Goal: Task Accomplishment & Management: Complete application form

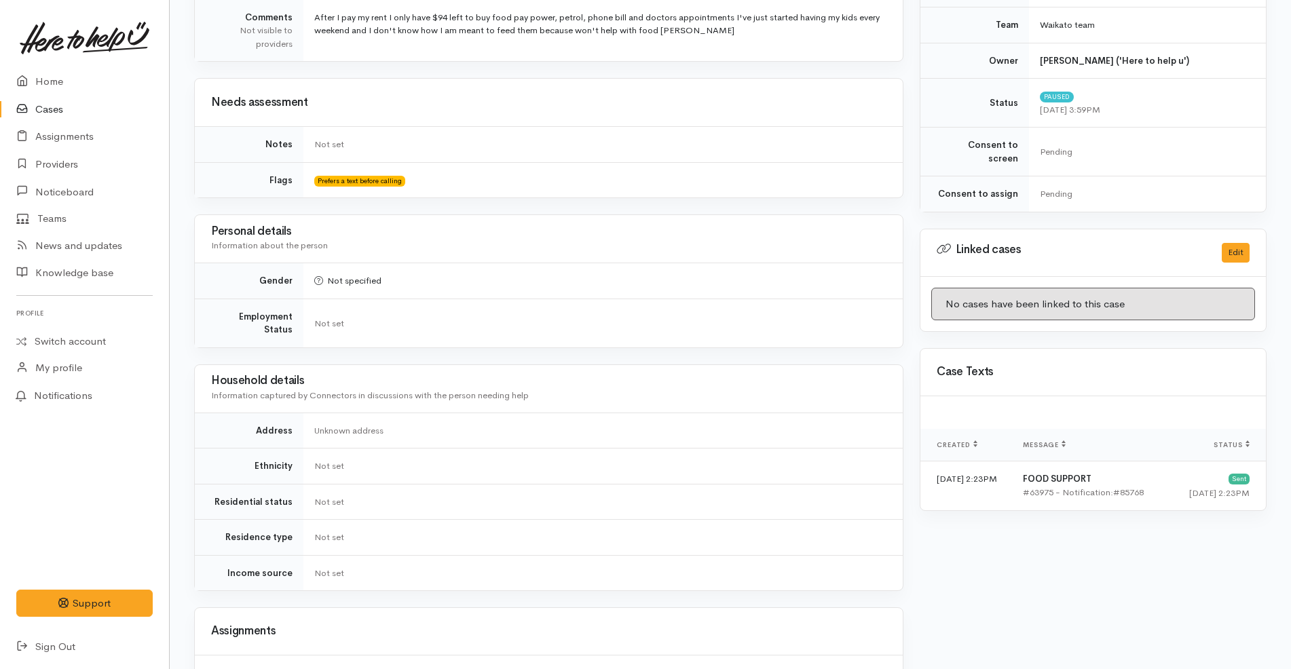
scroll to position [31, 0]
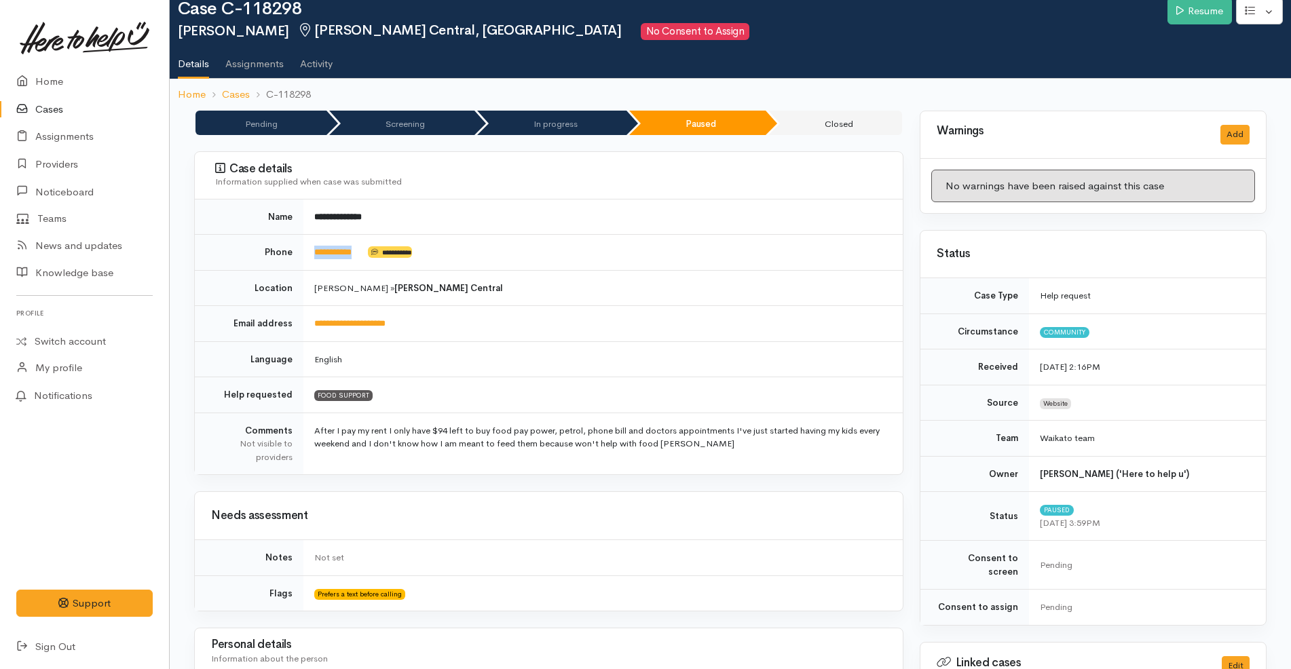
drag, startPoint x: 372, startPoint y: 252, endPoint x: 311, endPoint y: 249, distance: 61.1
click at [311, 249] on td "**********" at bounding box center [602, 253] width 599 height 36
copy td "**********"
click at [590, 258] on td "**********" at bounding box center [602, 253] width 599 height 36
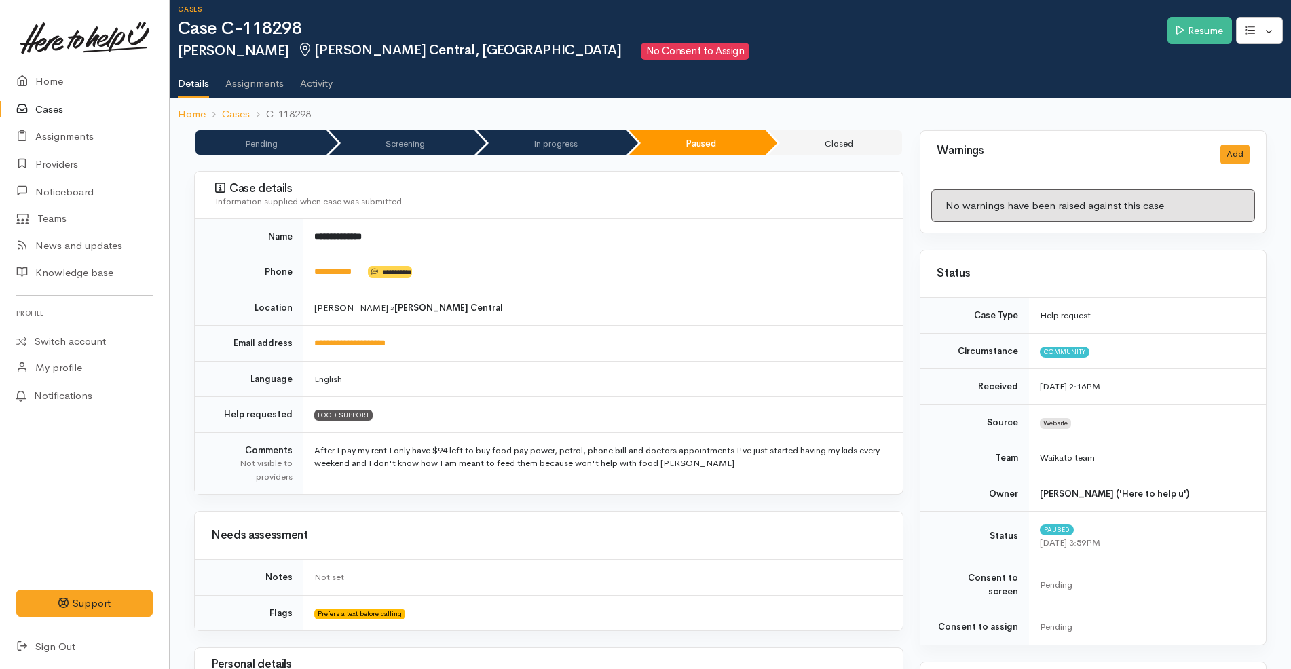
scroll to position [0, 0]
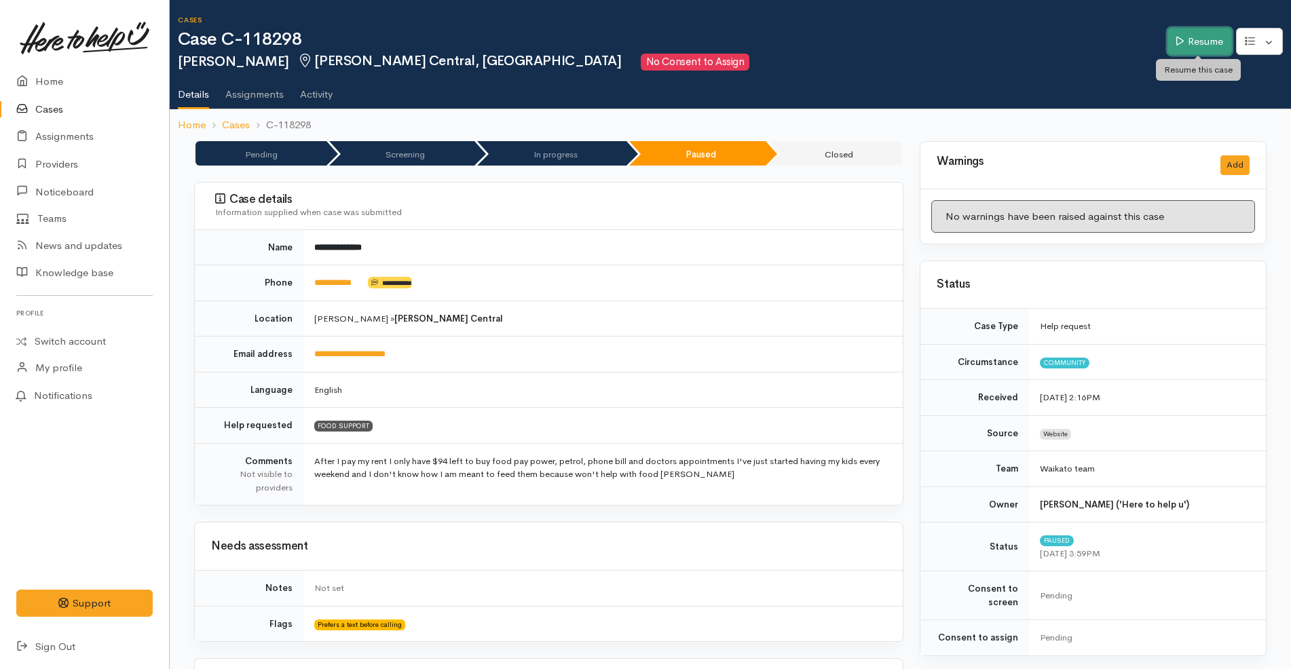
click at [1219, 50] on link "Resume" at bounding box center [1199, 42] width 64 height 28
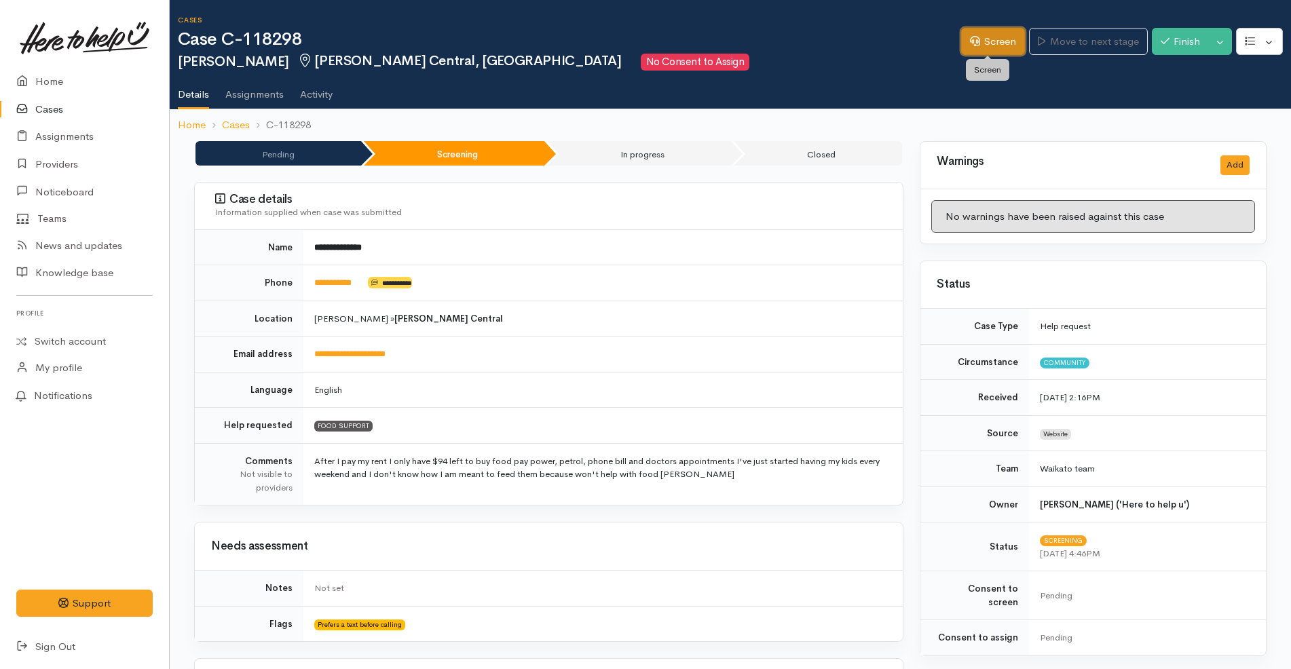
click at [988, 31] on link "Screen" at bounding box center [993, 42] width 64 height 28
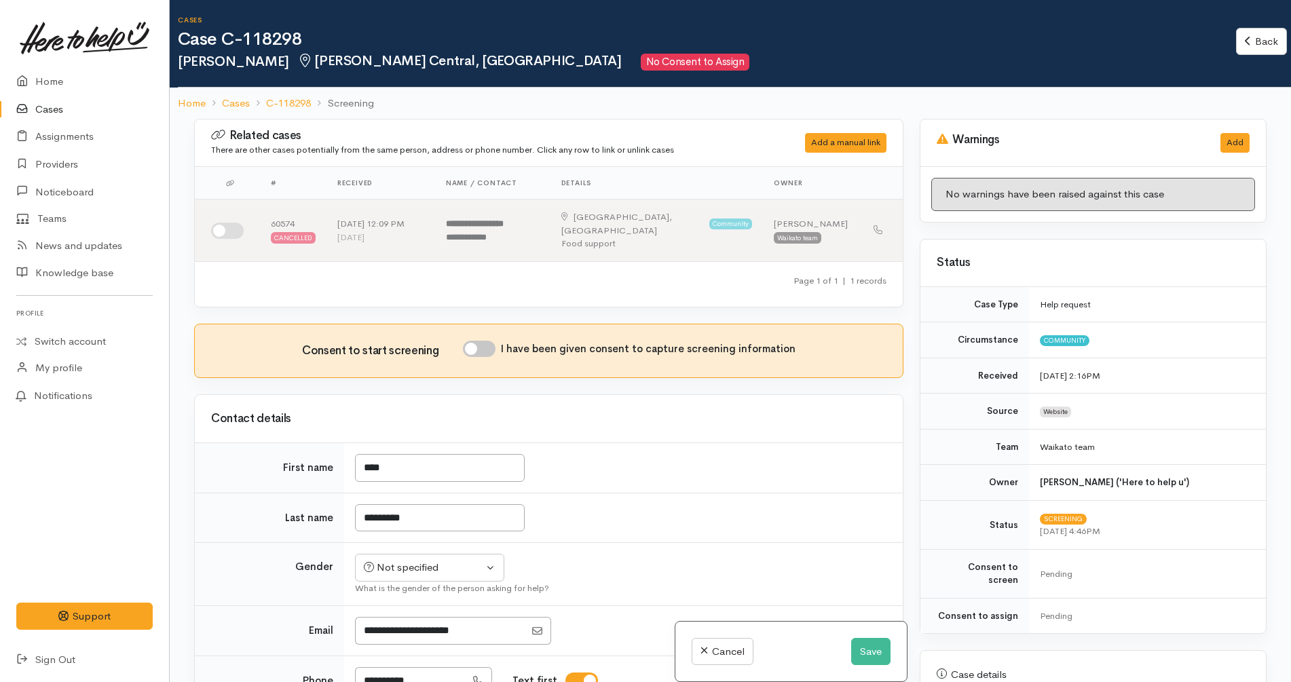
click at [489, 341] on input "I have been given consent to capture screening information" at bounding box center [479, 349] width 33 height 16
checkbox input "true"
click at [448, 560] on div "Not specified" at bounding box center [423, 568] width 119 height 16
click at [411, 633] on span "Female" at bounding box center [440, 641] width 116 height 16
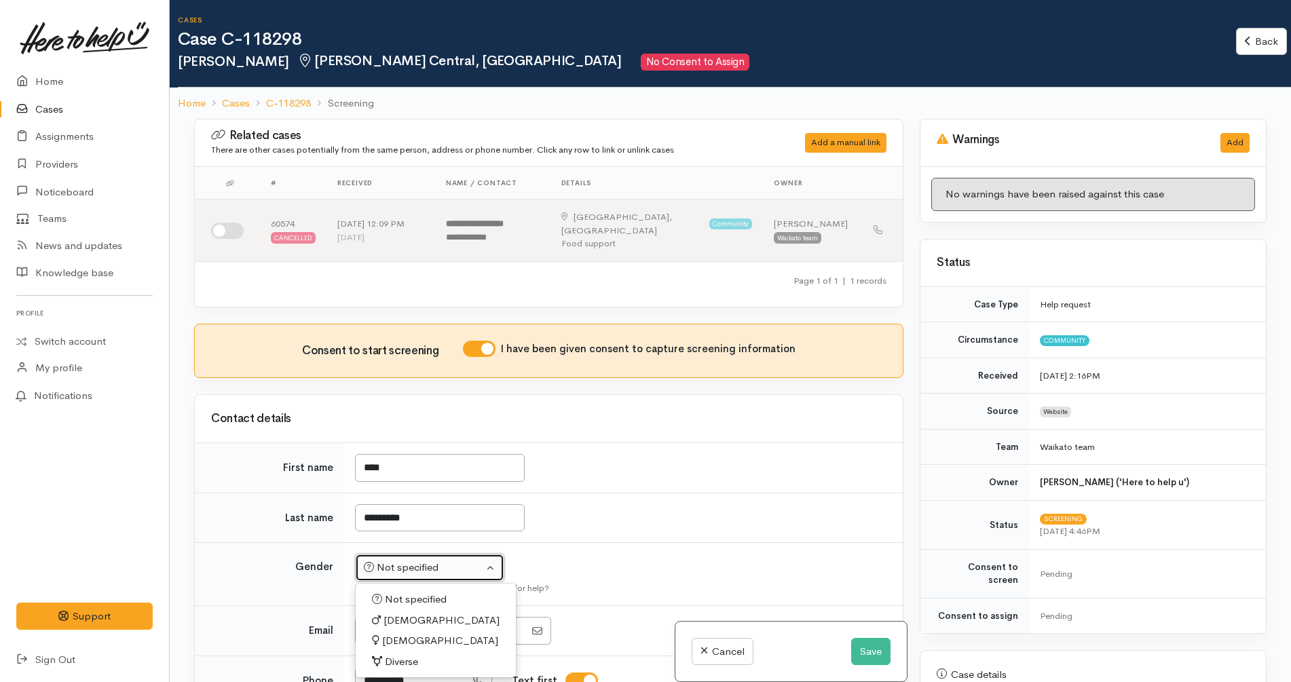
select select "Female"
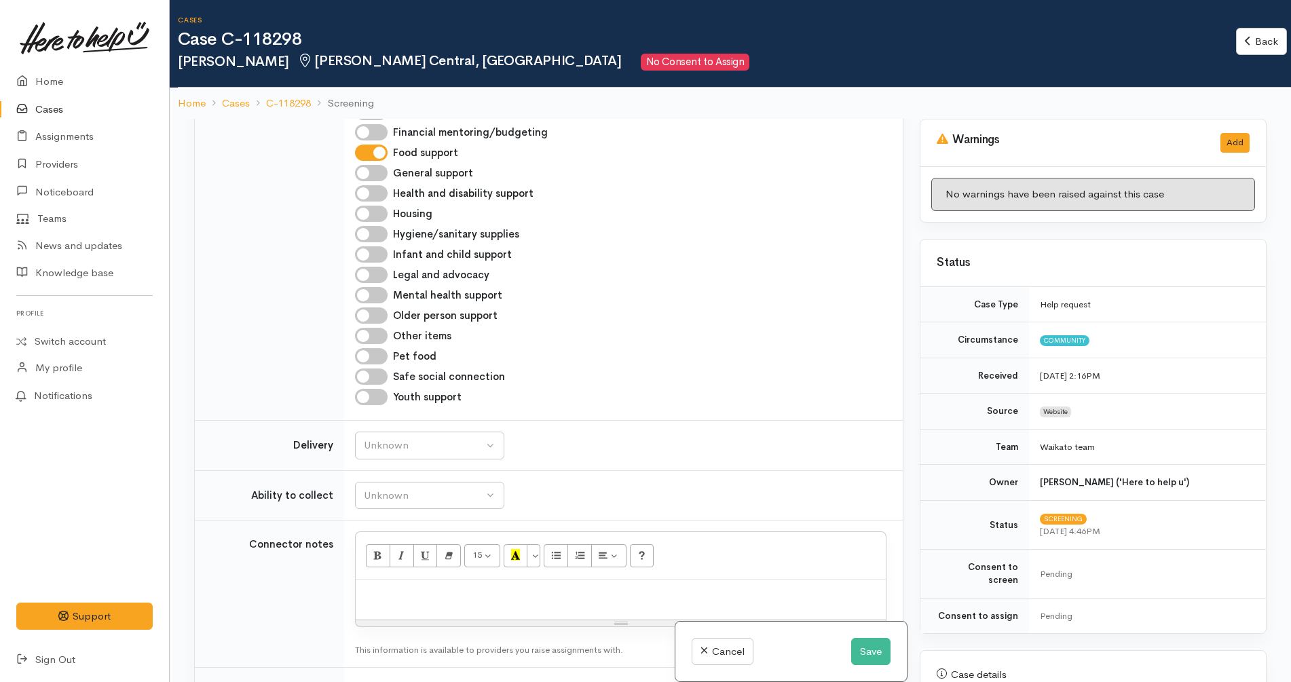
scroll to position [594, 0]
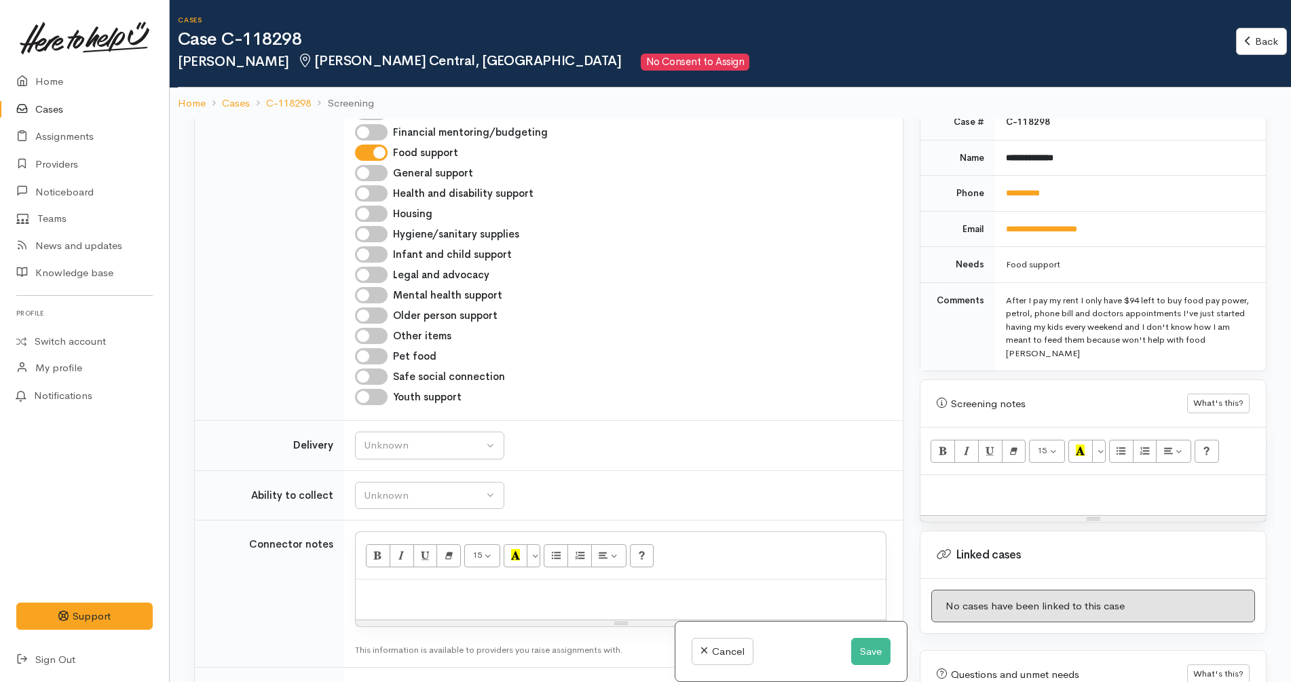
click at [1040, 486] on div at bounding box center [1092, 495] width 345 height 40
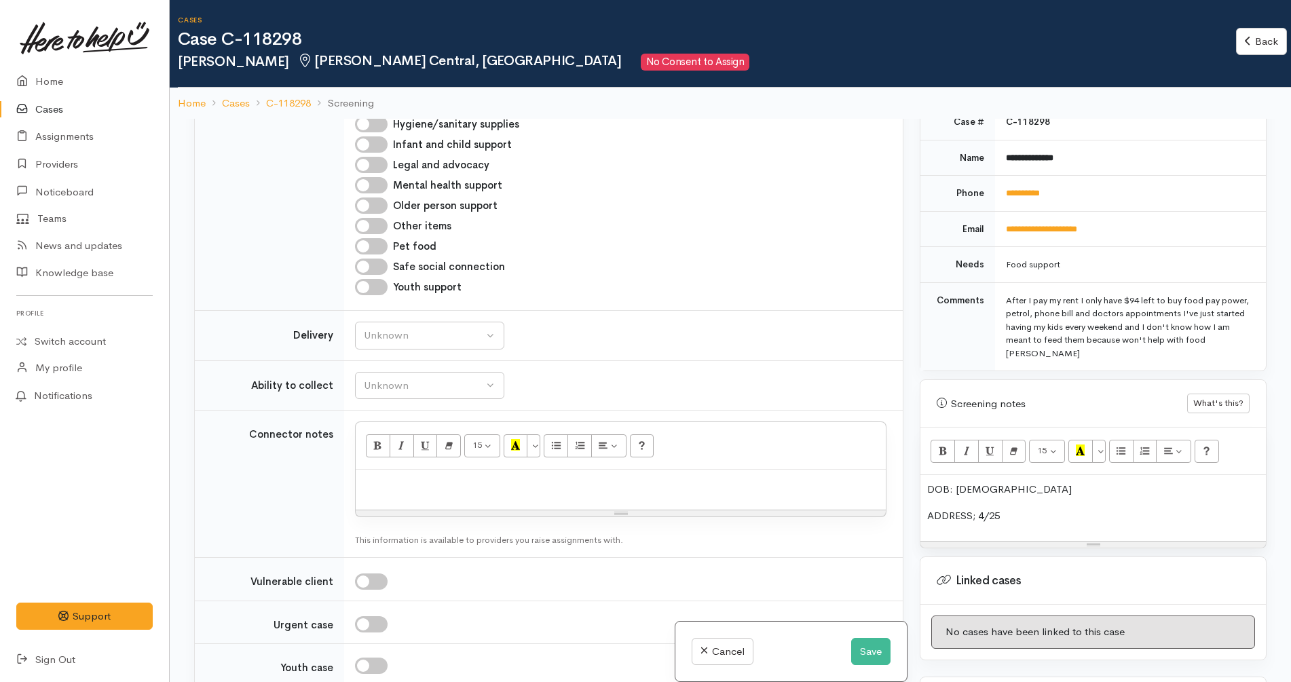
scroll to position [1018, 0]
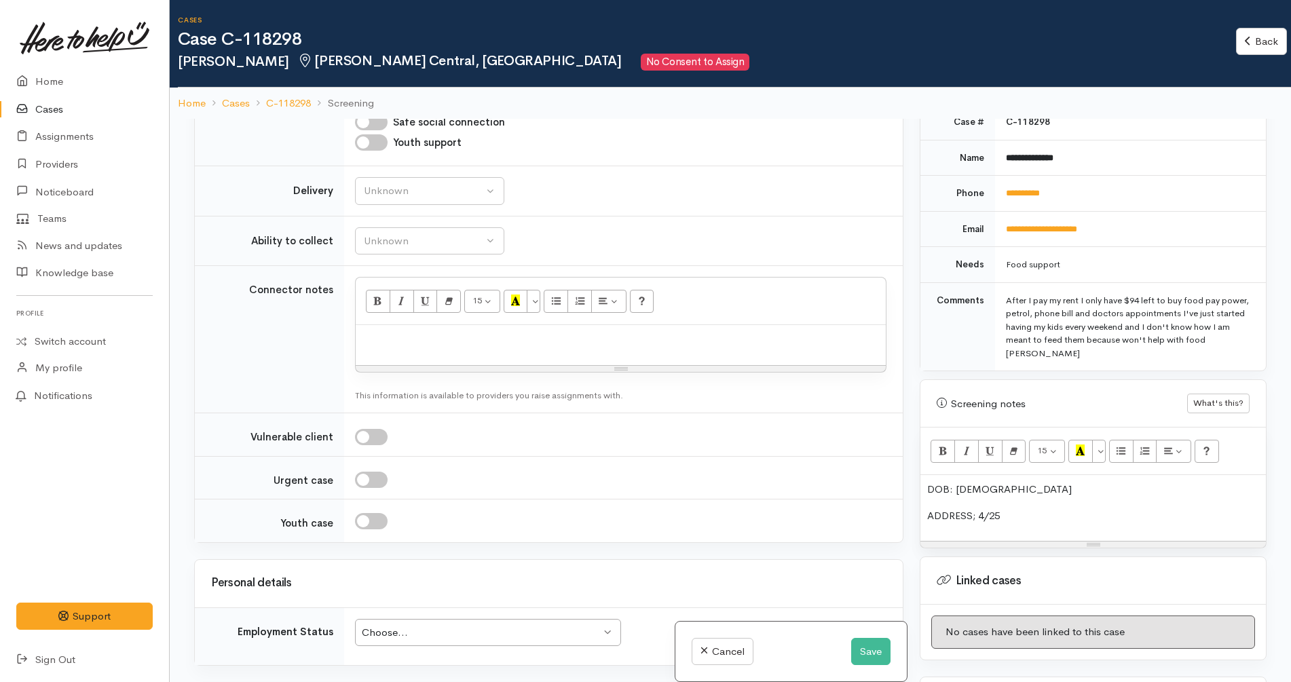
drag, startPoint x: 1019, startPoint y: 499, endPoint x: 978, endPoint y: 502, distance: 41.4
click at [978, 508] on p "ADDRESS; 4/25" at bounding box center [1093, 516] width 332 height 16
copy p "4/25"
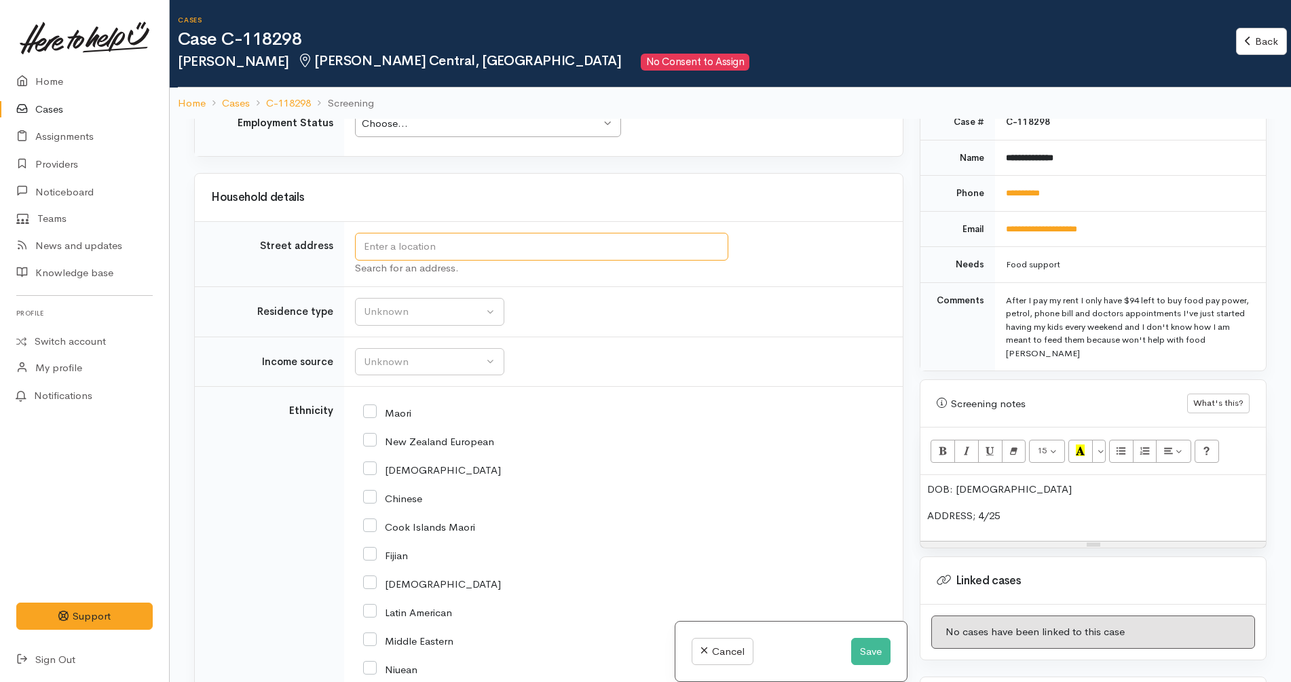
click at [505, 239] on input "text" at bounding box center [541, 247] width 373 height 28
paste input "4/25"
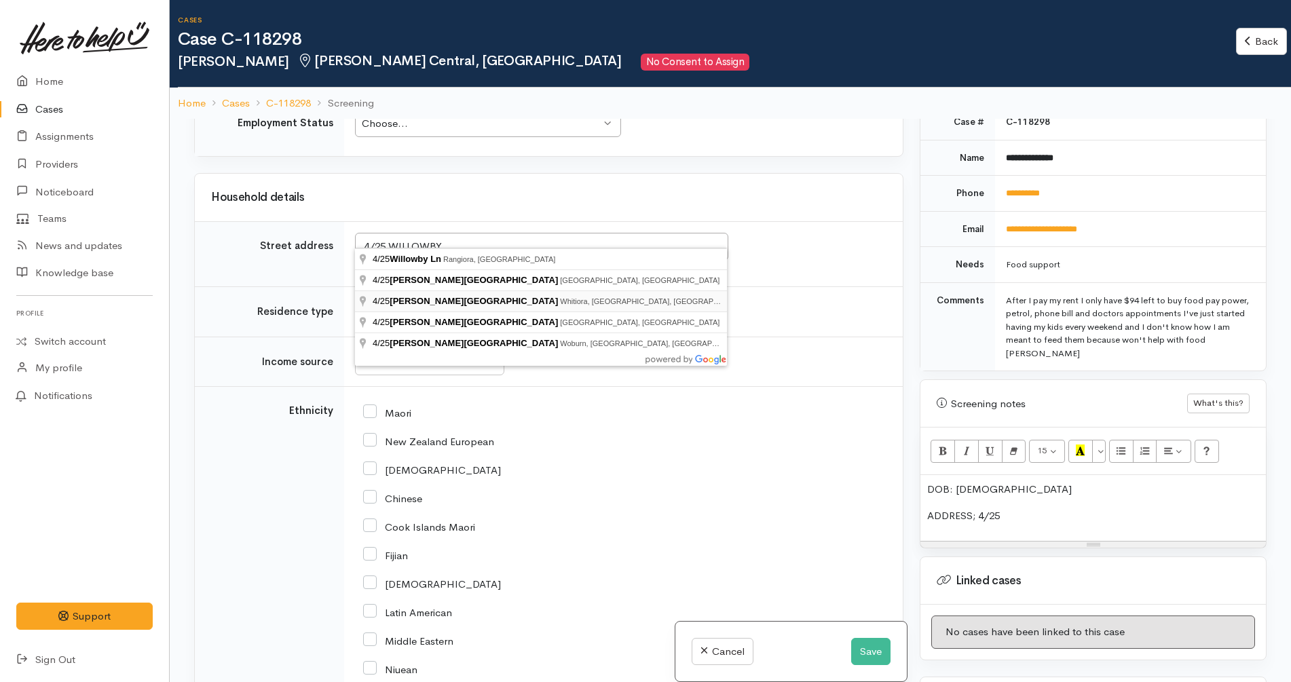
type input "4/25 Willoughby Street, Whitiora, Hamilton, New Zealand"
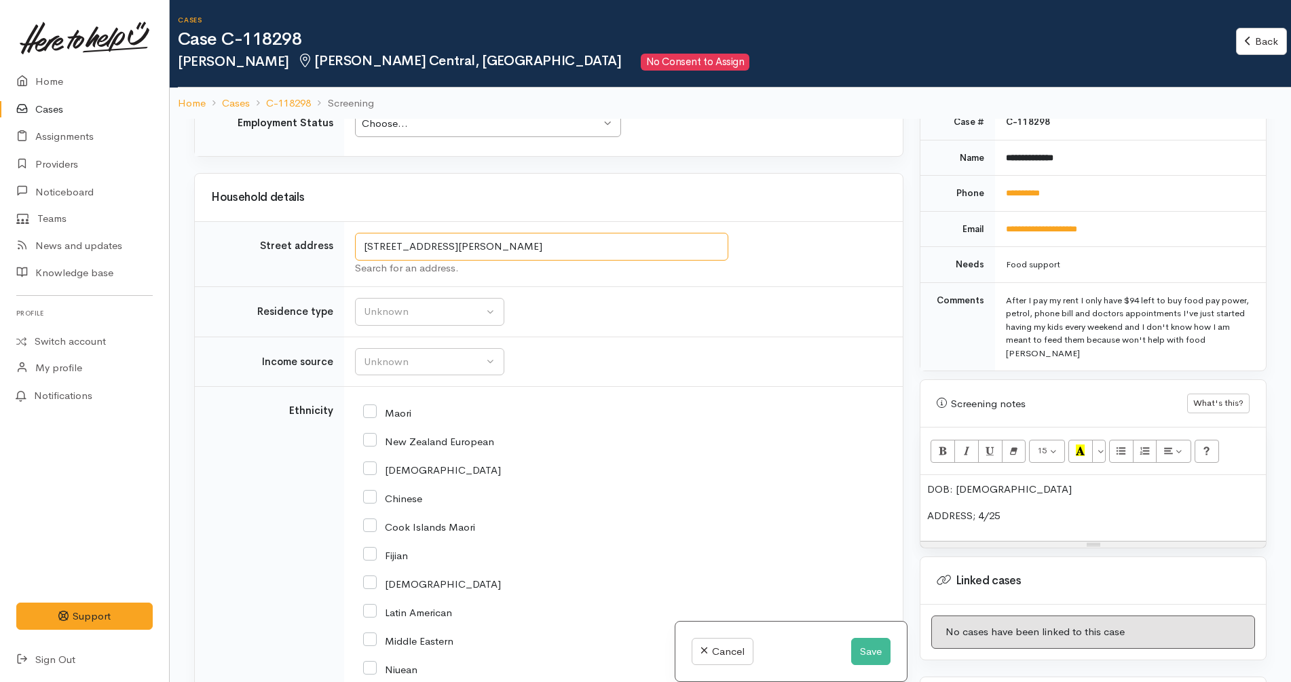
drag, startPoint x: 673, startPoint y: 233, endPoint x: 248, endPoint y: 230, distance: 425.5
click at [248, 230] on tr "Street address 4/25 Willoughby Street, Whitiora, Hamilton, New Zealand Search f…" at bounding box center [549, 254] width 708 height 65
drag, startPoint x: 1018, startPoint y: 508, endPoint x: 971, endPoint y: 505, distance: 46.9
click at [971, 505] on div "DOB: 6/7/1992 ADDRESS; 4/25" at bounding box center [1092, 508] width 345 height 66
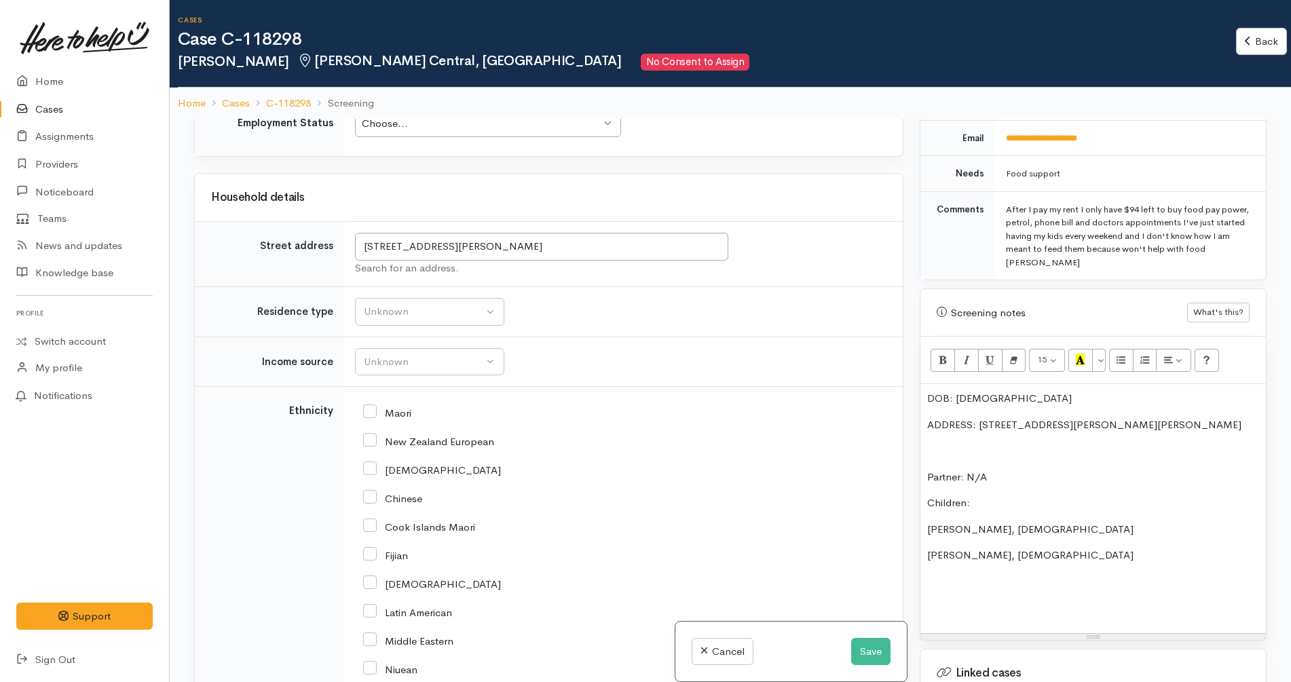
scroll to position [688, 0]
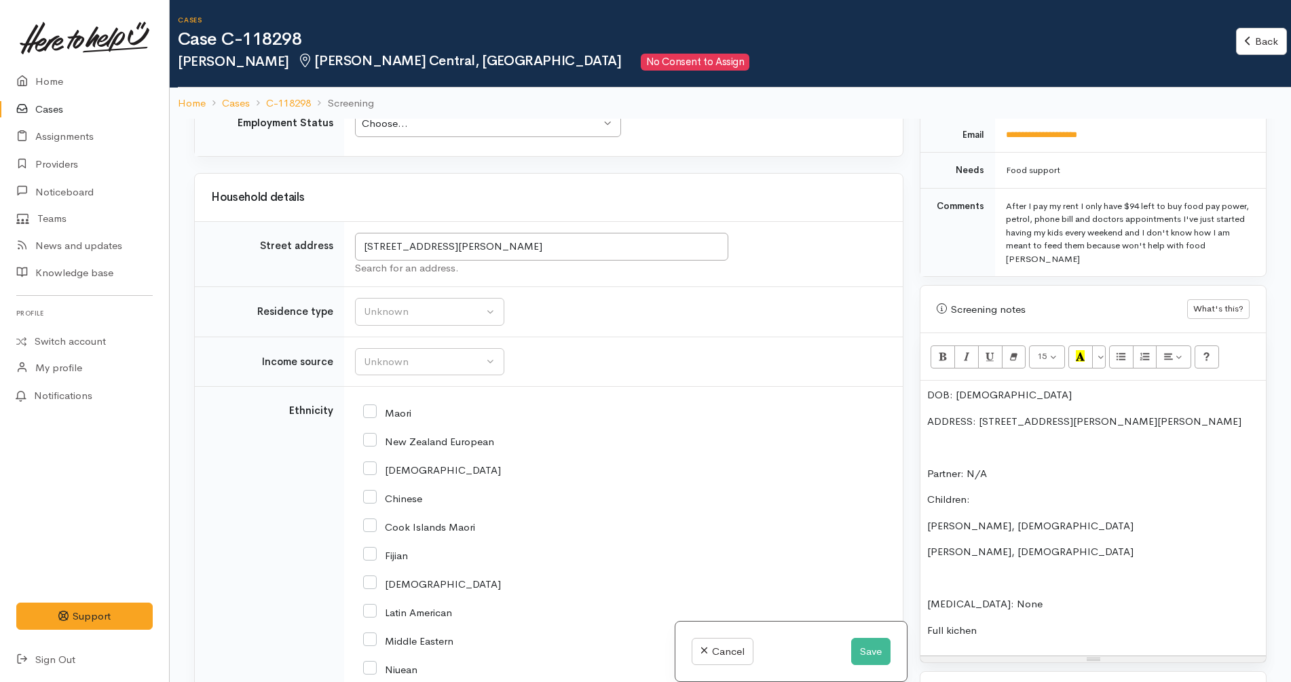
click at [957, 623] on p "Full kichen" at bounding box center [1093, 631] width 332 height 16
click at [1023, 597] on p "Food allergies: None" at bounding box center [1093, 605] width 332 height 16
drag, startPoint x: 409, startPoint y: 345, endPoint x: 420, endPoint y: 343, distance: 11.2
click at [409, 354] on div "Unknown" at bounding box center [423, 362] width 119 height 16
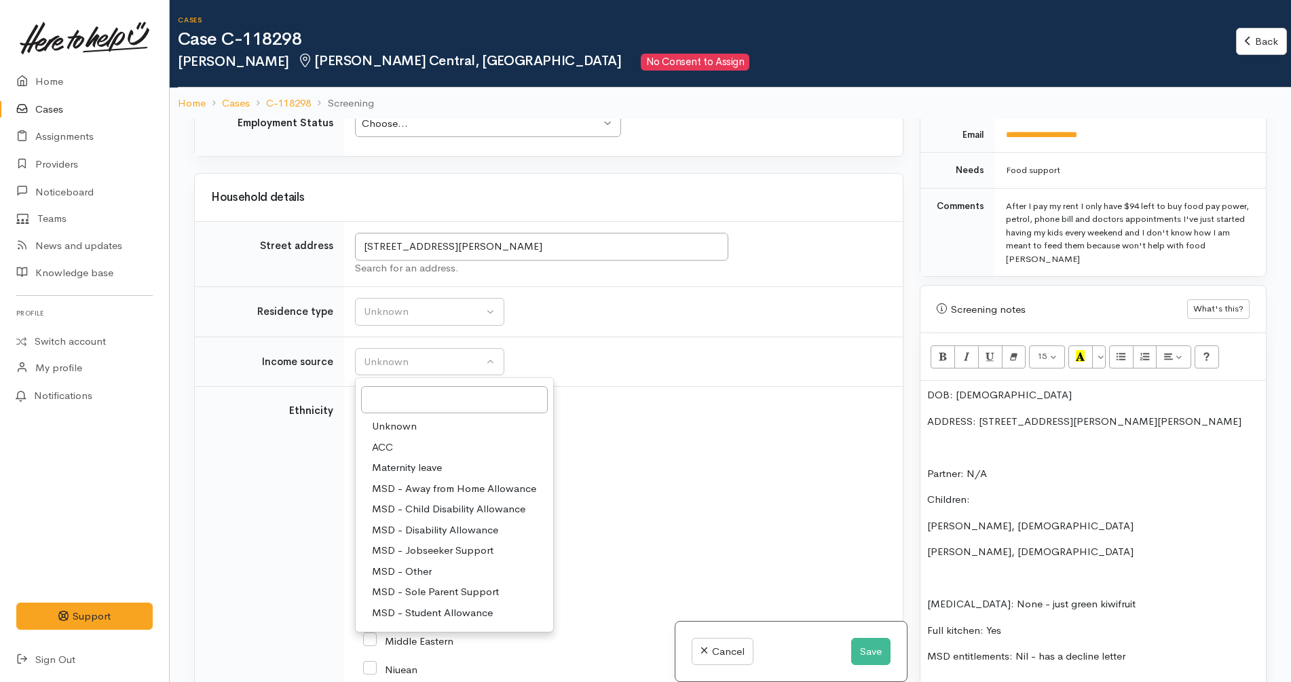
click at [461, 543] on span "MSD - Jobseeker Support" at bounding box center [432, 551] width 121 height 16
select select "4"
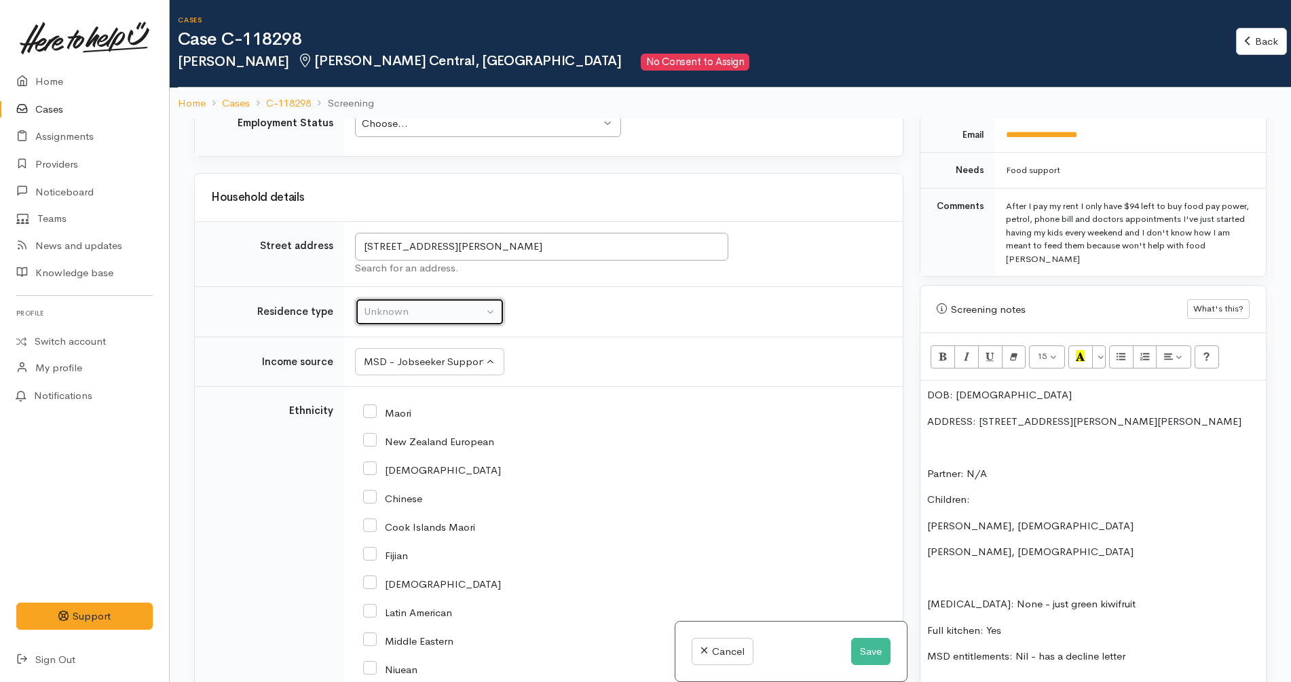
click at [434, 298] on button "Unknown" at bounding box center [429, 312] width 149 height 28
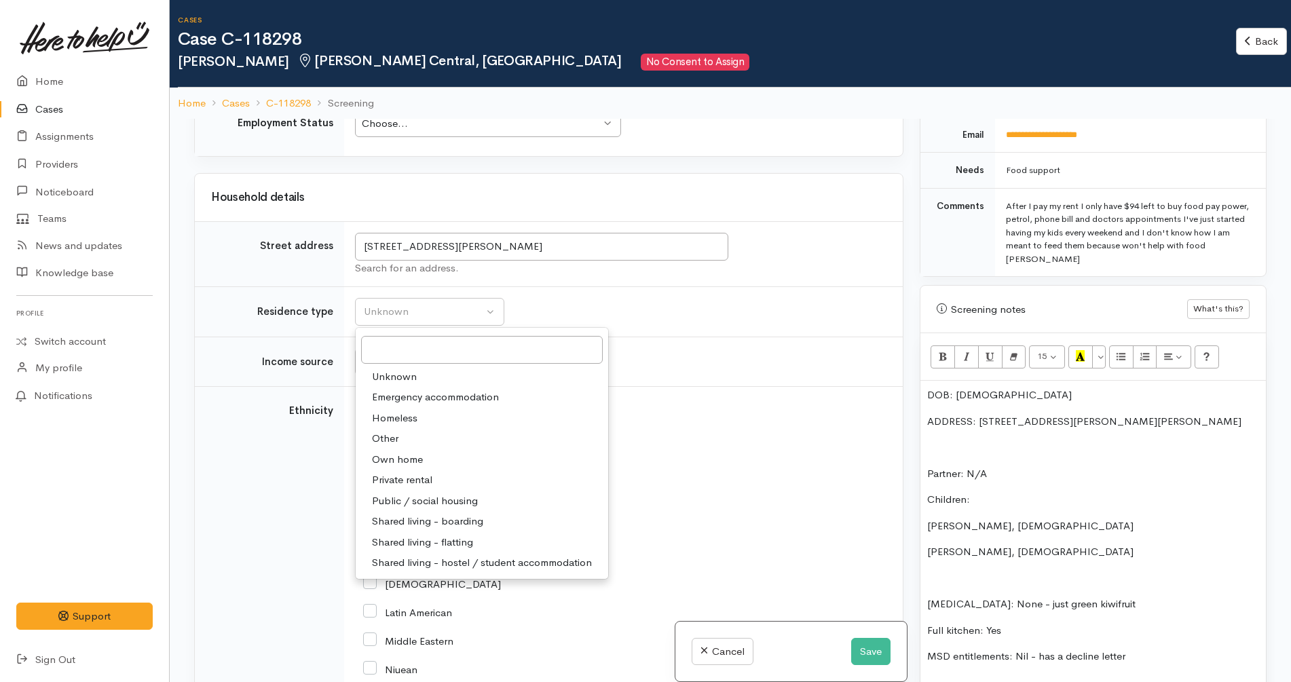
click at [440, 470] on link "Private rental" at bounding box center [482, 480] width 252 height 21
select select "2"
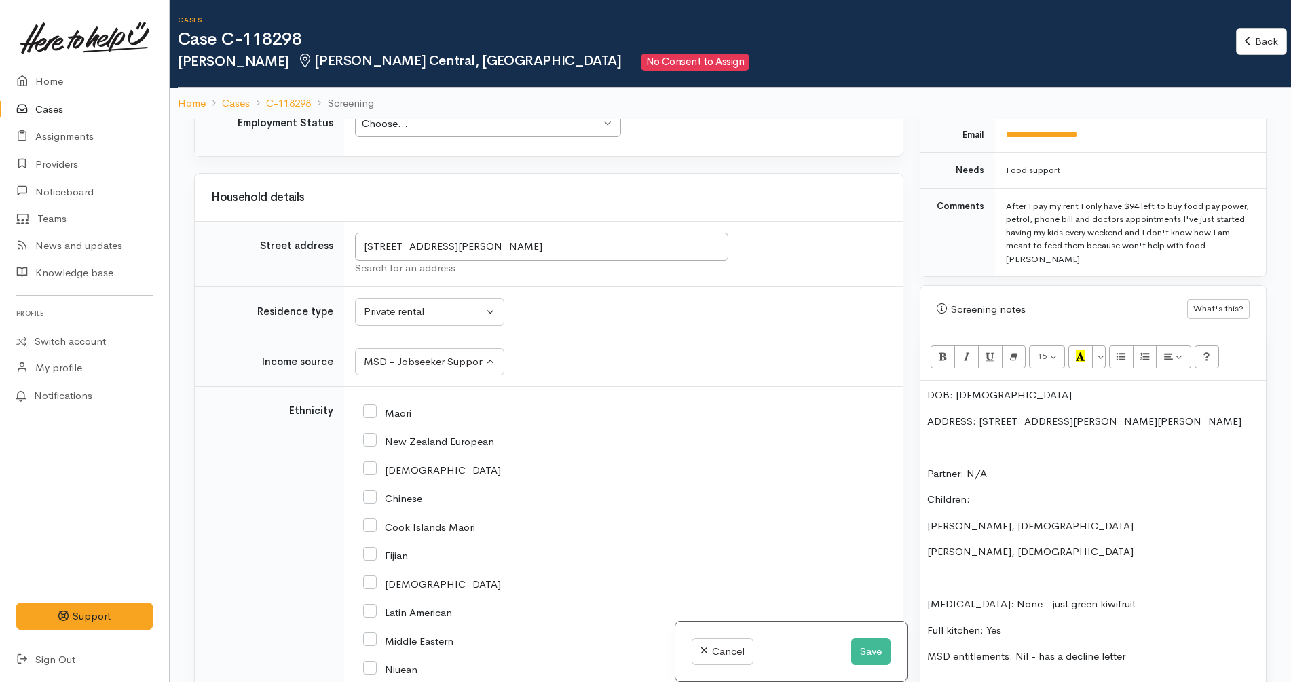
click at [572, 434] on div "New Zealand European" at bounding box center [620, 440] width 515 height 12
click at [425, 434] on input "New Zealand European" at bounding box center [428, 440] width 131 height 12
checkbox input "true"
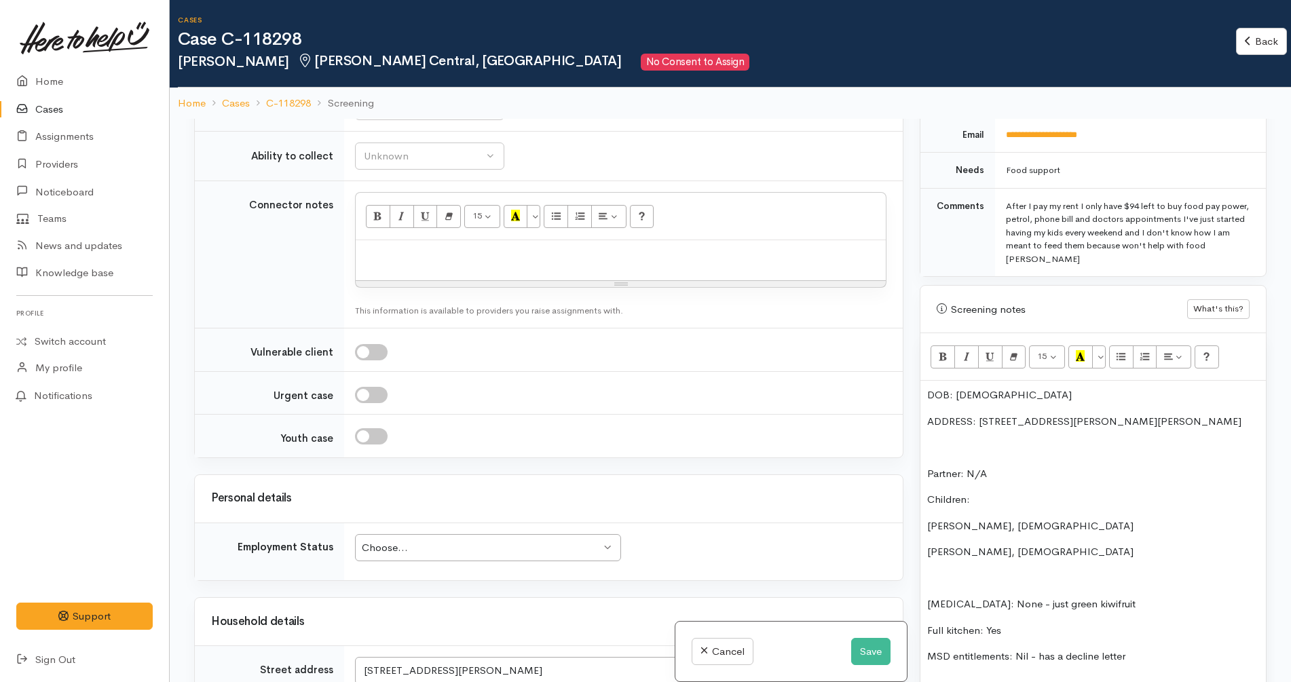
click at [455, 534] on div "Choose... Choose..." at bounding box center [488, 548] width 266 height 28
click at [460, 540] on div "Choose..." at bounding box center [482, 548] width 240 height 16
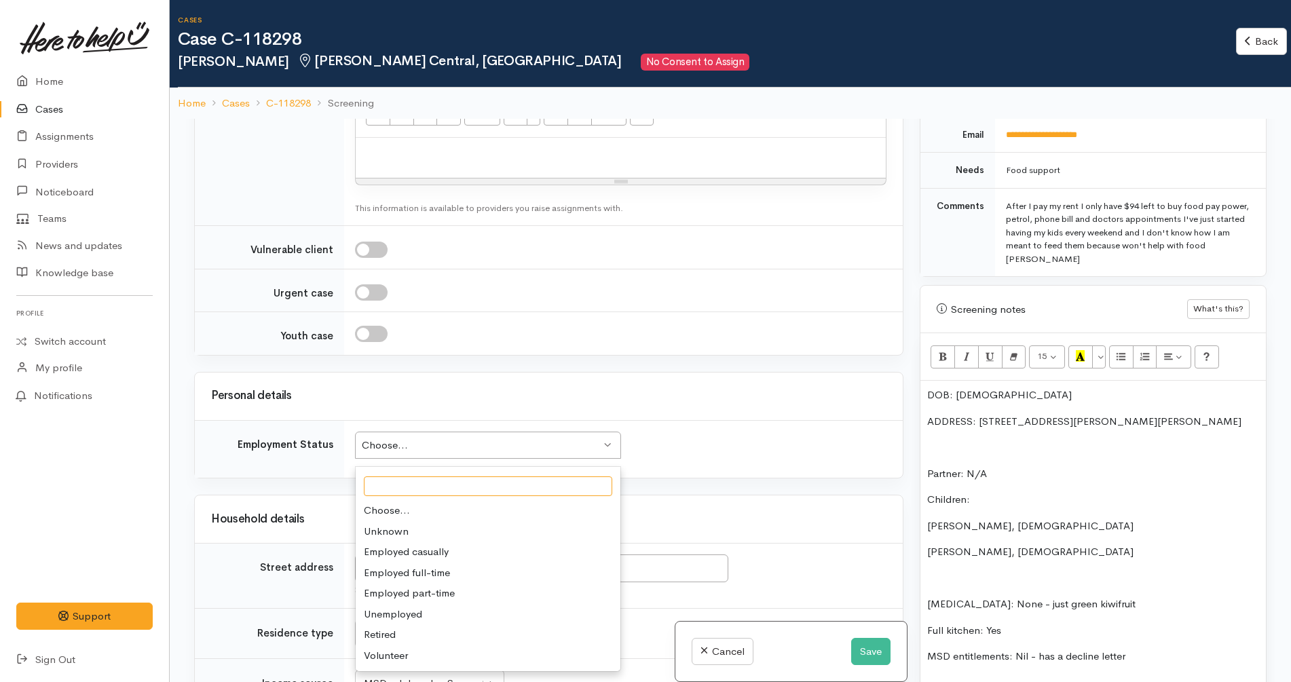
scroll to position [1272, 0]
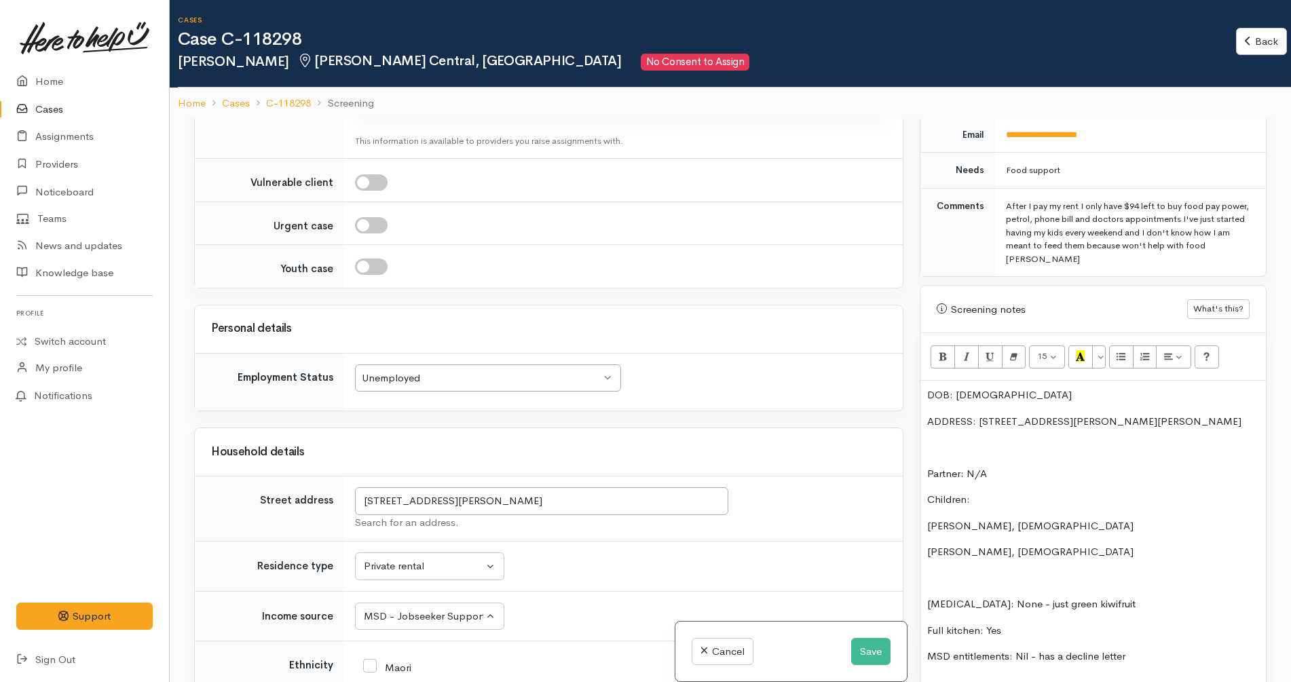
click at [590, 318] on div "Personal details" at bounding box center [548, 328] width 675 height 21
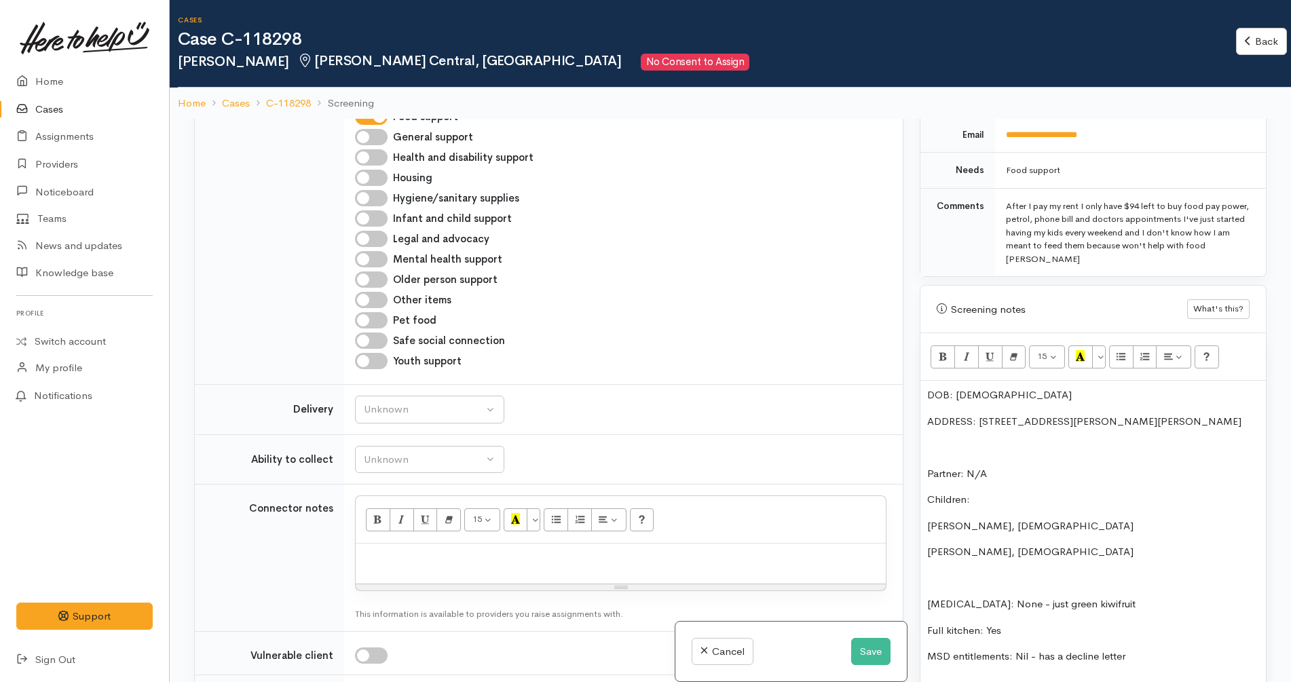
scroll to position [763, 0]
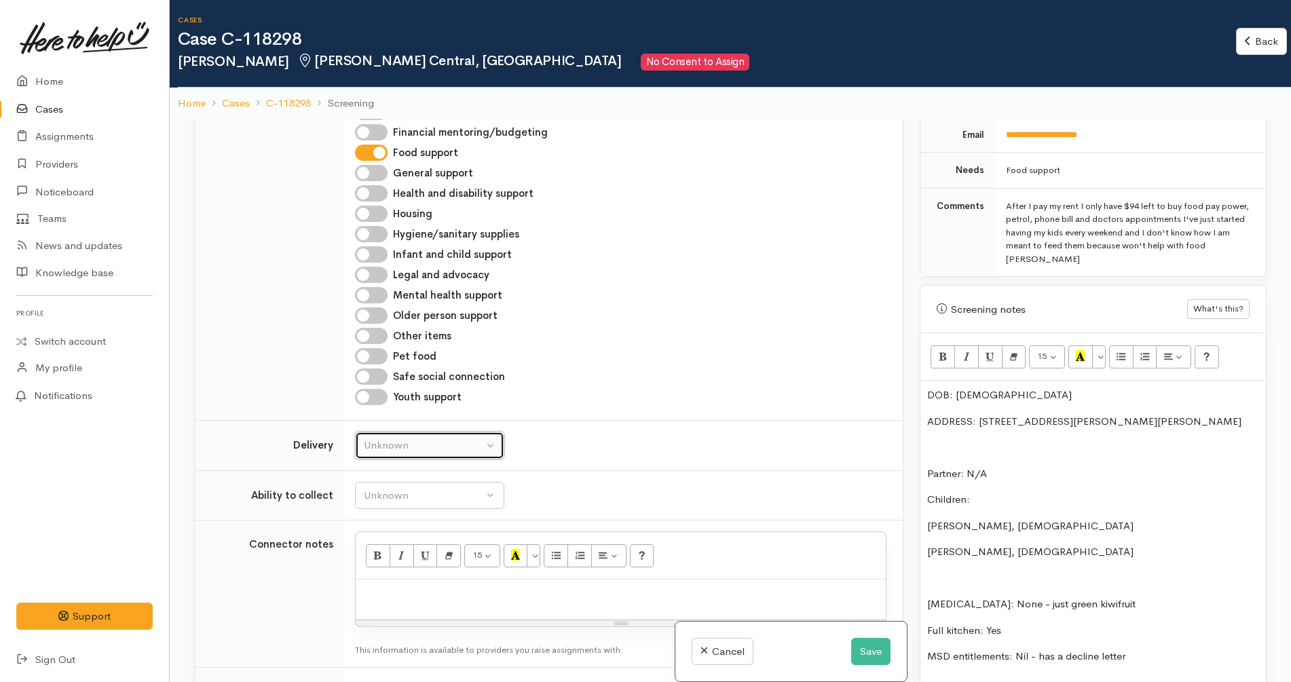
click at [433, 432] on button "Unknown" at bounding box center [429, 446] width 149 height 28
click at [404, 562] on link "No" at bounding box center [430, 572] width 148 height 21
select select "1"
click at [439, 488] on div "Unknown" at bounding box center [423, 496] width 119 height 16
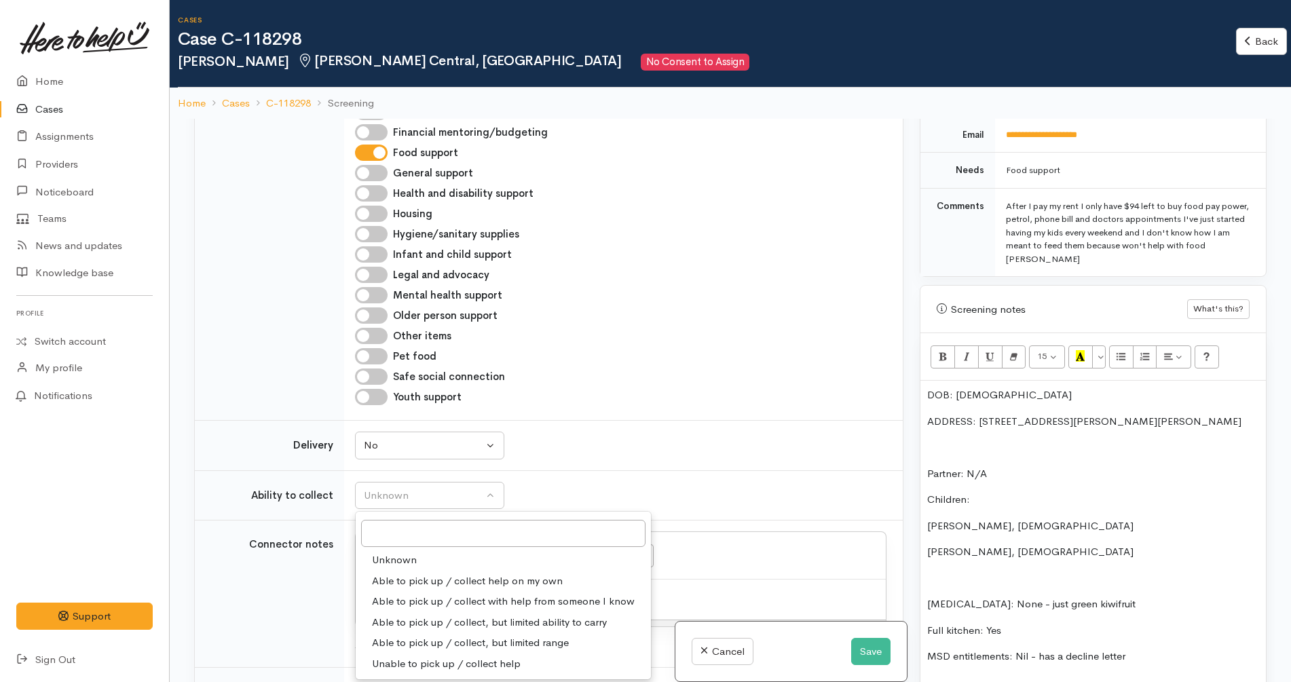
click at [432, 573] on span "Able to pick up / collect help on my own" at bounding box center [467, 581] width 191 height 16
select select "2"
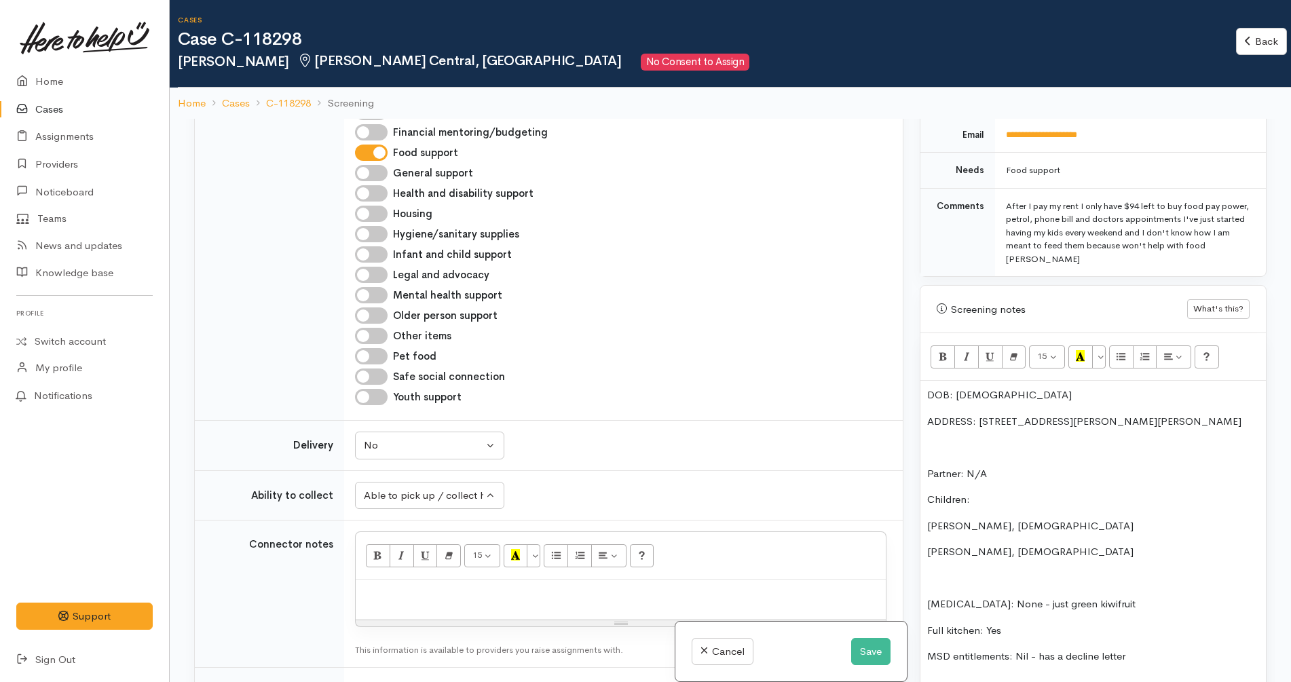
drag, startPoint x: 643, startPoint y: 487, endPoint x: 648, endPoint y: 480, distance: 8.3
click at [644, 485] on td "Unknown Able to pick up / collect help on my own Able to pick up / collect with…" at bounding box center [623, 495] width 559 height 50
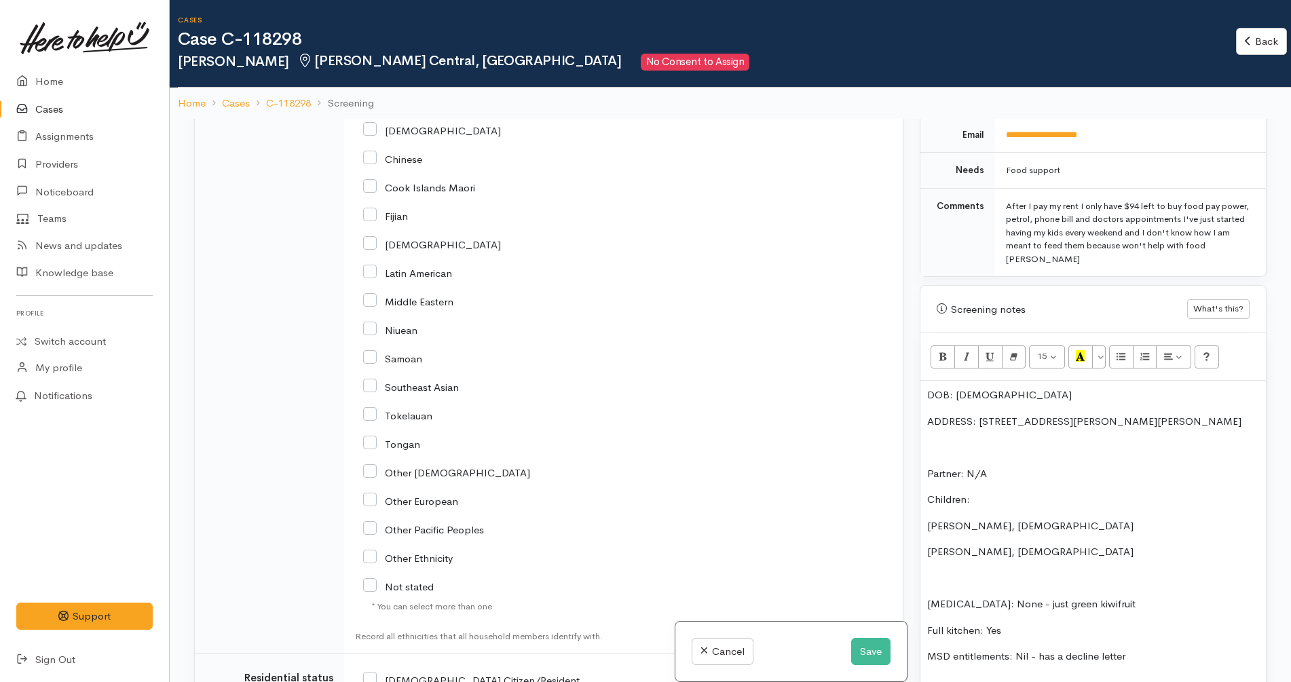
scroll to position [2187, 0]
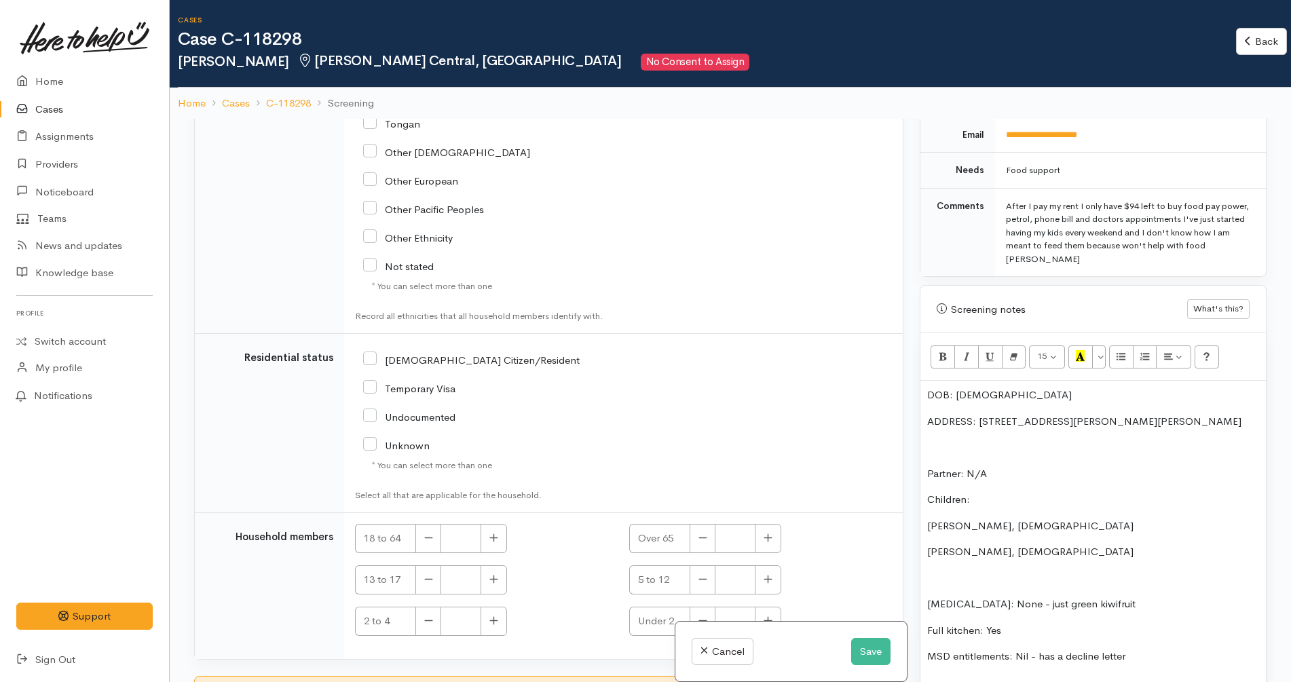
click at [450, 353] on input "[DEMOGRAPHIC_DATA] Citizen/Resident" at bounding box center [471, 359] width 216 height 12
checkbox input "true"
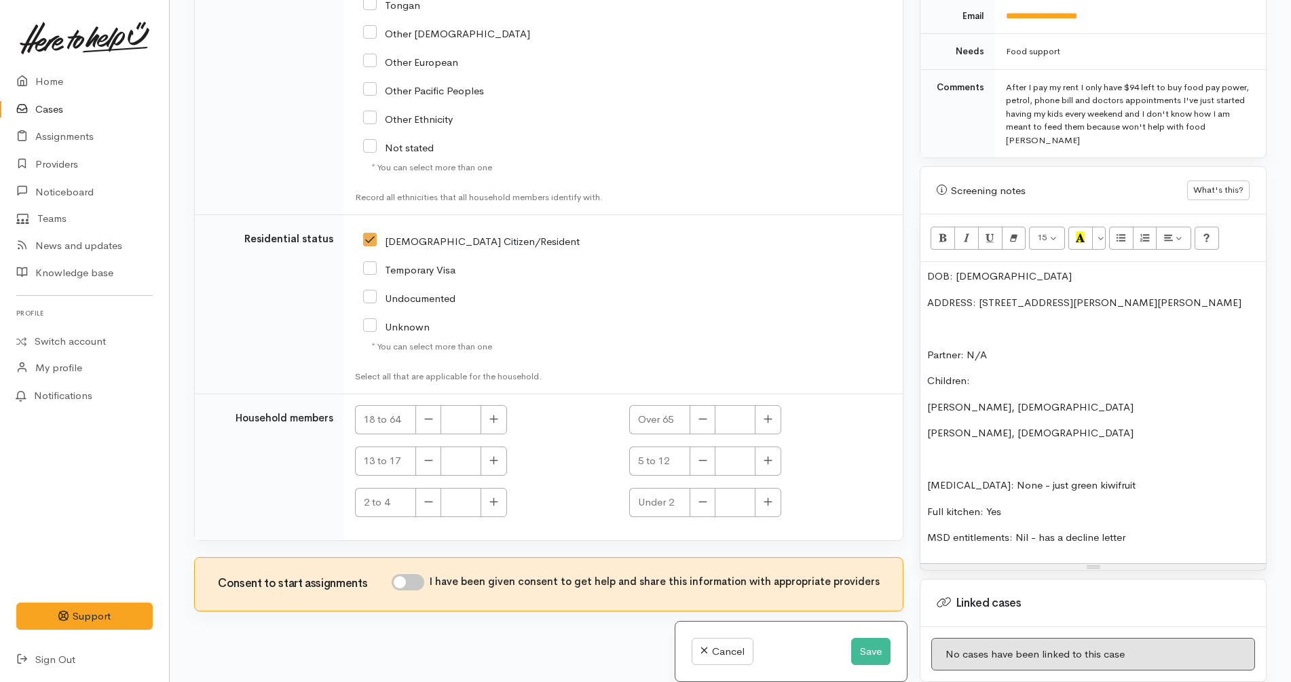
click at [415, 574] on input "I have been given consent to get help and share this information with appropria…" at bounding box center [408, 582] width 33 height 16
checkbox input "true"
click at [496, 414] on icon "button" at bounding box center [493, 419] width 9 height 10
type input "1"
click at [770, 447] on button "button" at bounding box center [768, 461] width 26 height 29
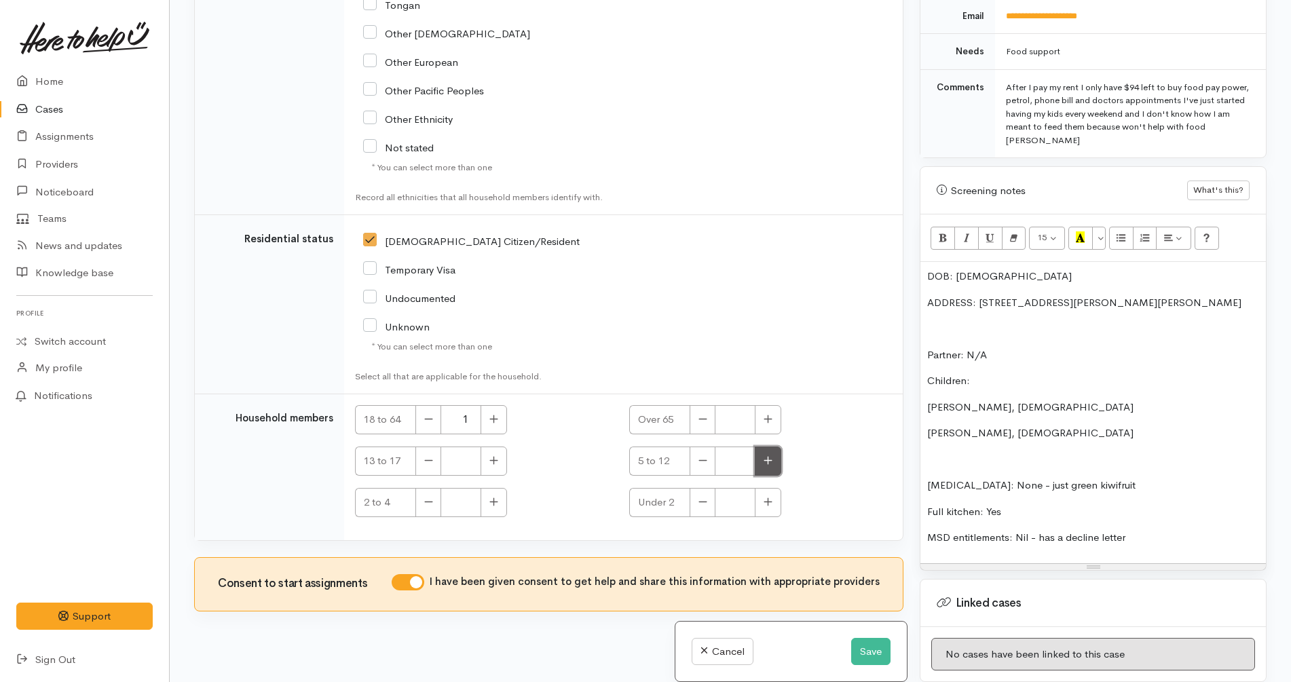
type input "1"
click at [493, 494] on button "button" at bounding box center [493, 502] width 26 height 29
type input "1"
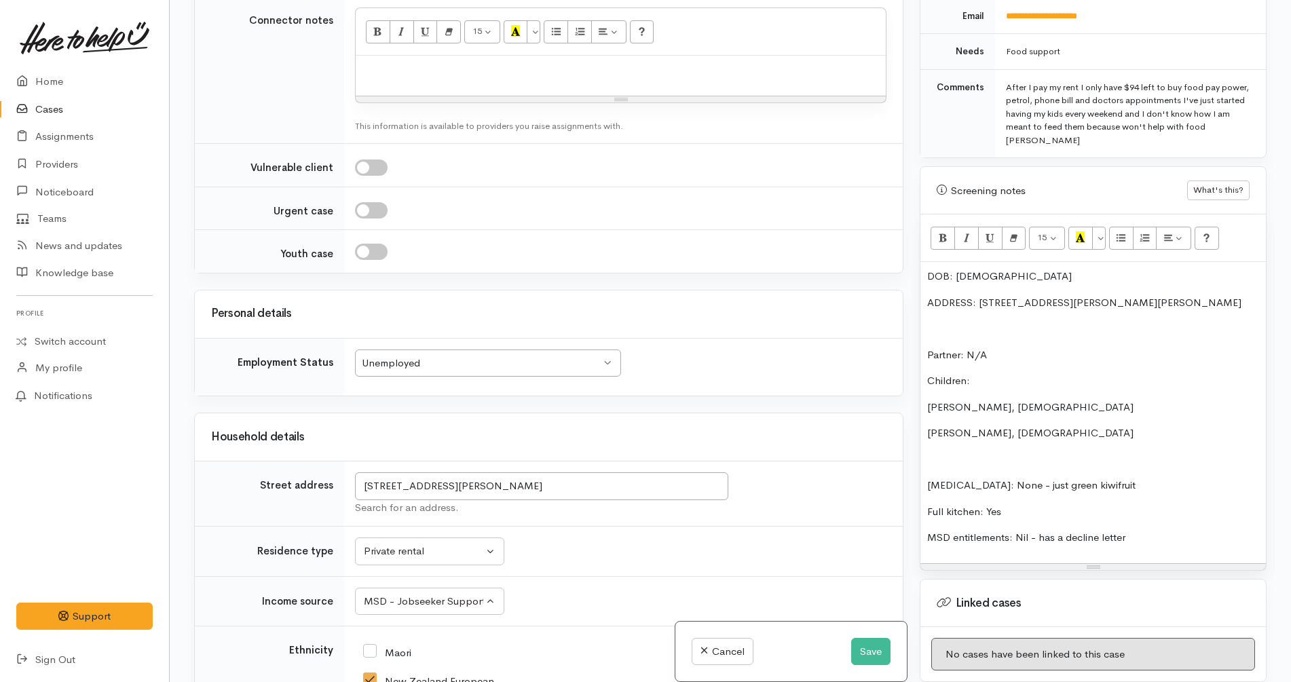
scroll to position [999, 0]
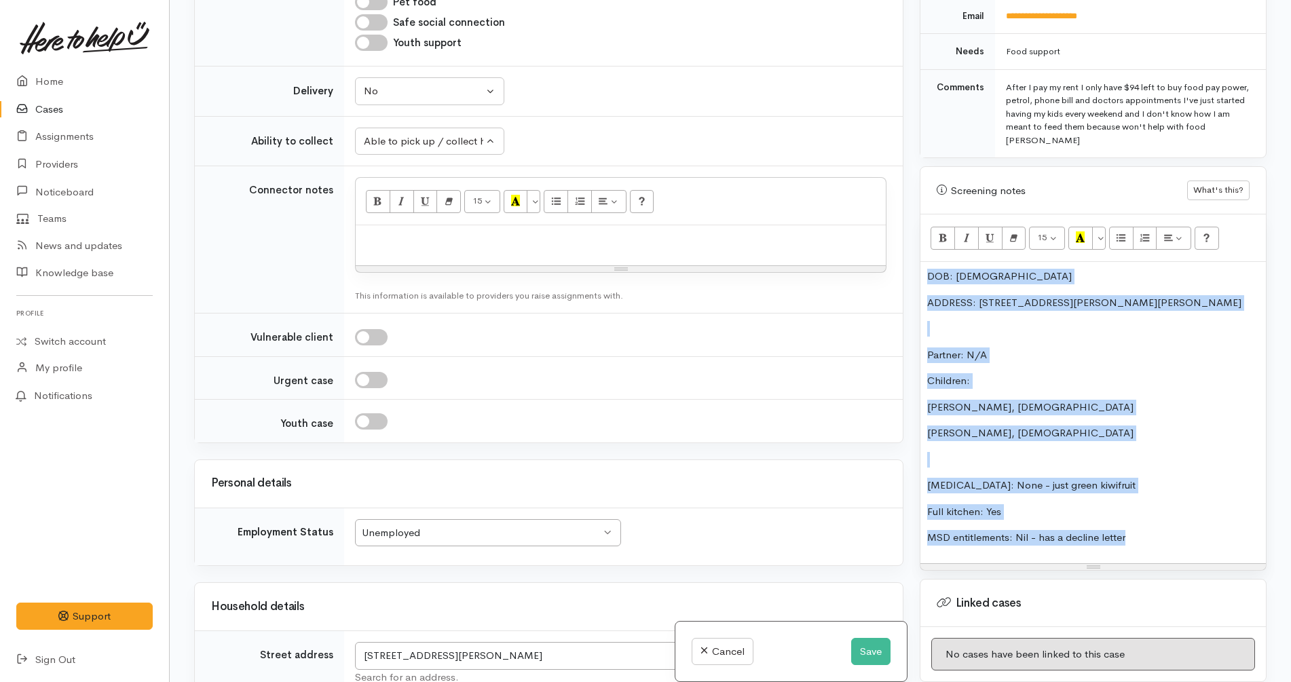
drag, startPoint x: 1160, startPoint y: 535, endPoint x: 889, endPoint y: 231, distance: 407.1
click at [889, 231] on div "Related cases There are other cases potentially from the same person, address o…" at bounding box center [730, 341] width 1089 height 682
click at [954, 295] on p "ADDRESS: 4/25 Willoughby Street, Whitiora, Hamilton, NZ" at bounding box center [1093, 303] width 332 height 16
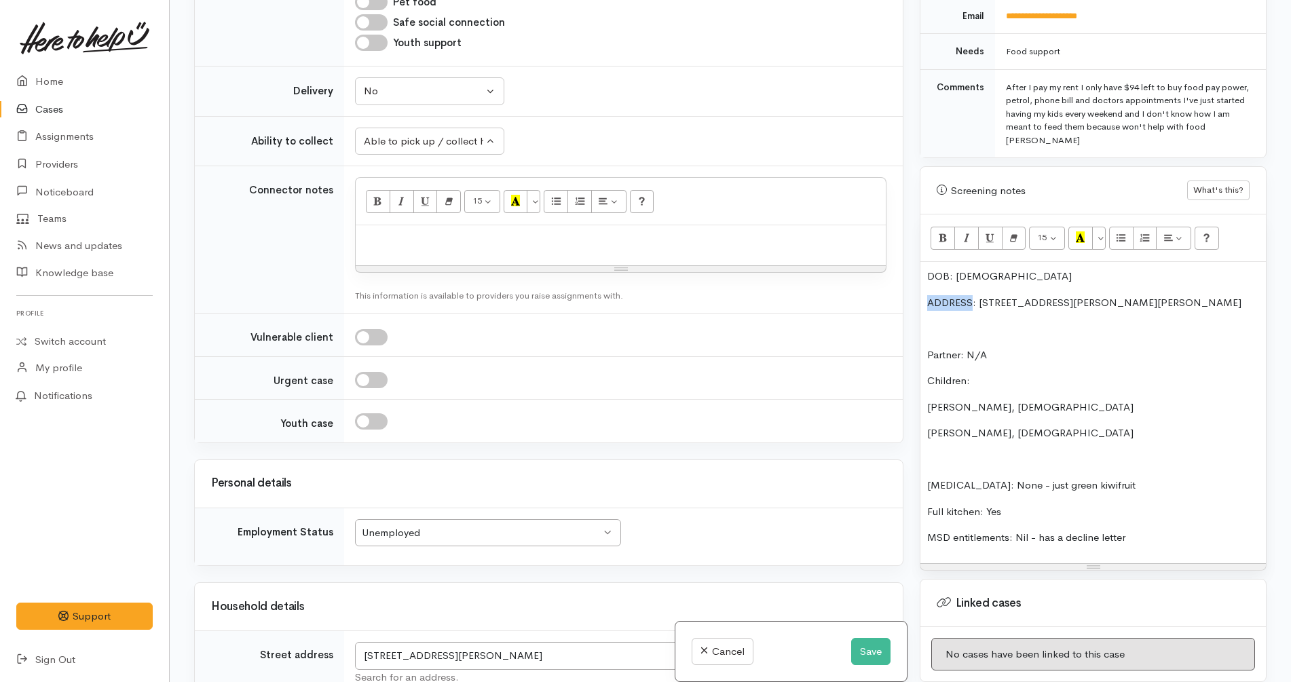
click at [954, 295] on p "ADDRESS: 4/25 Willoughby Street, Whitiora, Hamilton, NZ" at bounding box center [1093, 303] width 332 height 16
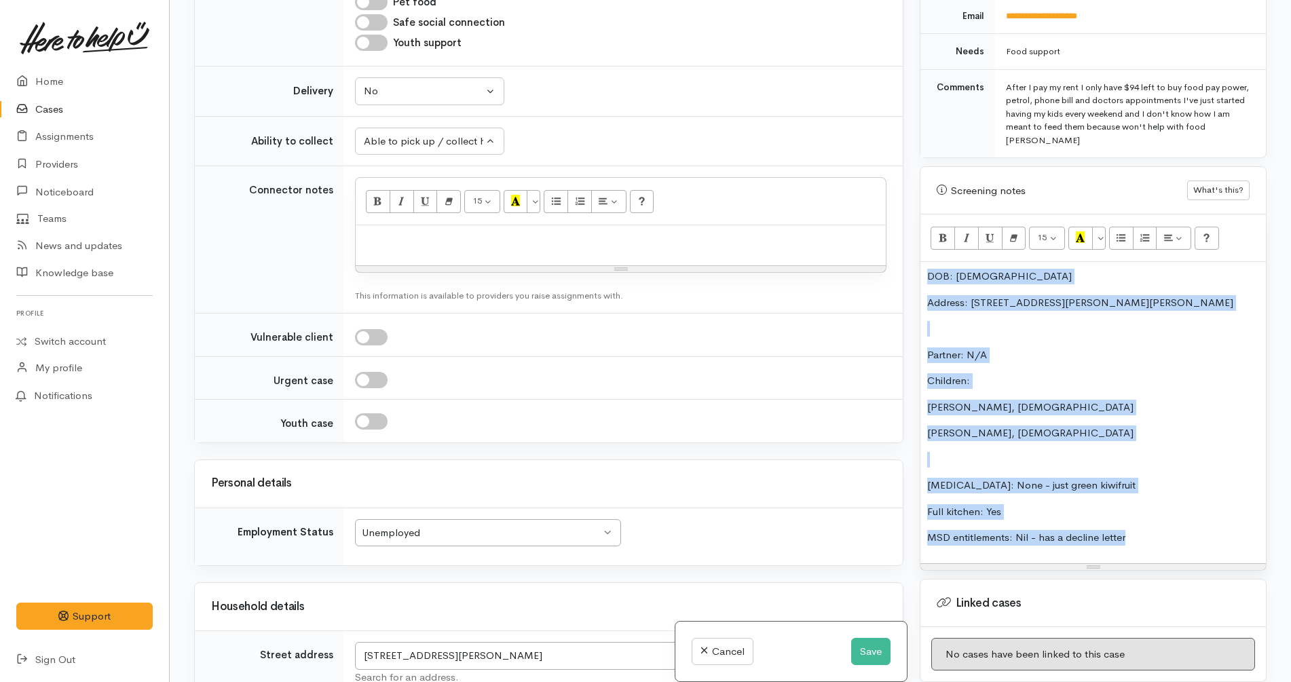
drag, startPoint x: 1182, startPoint y: 530, endPoint x: 804, endPoint y: 191, distance: 507.5
click at [804, 191] on div "Related cases There are other cases potentially from the same person, address o…" at bounding box center [730, 341] width 1089 height 682
copy div "DOB: 6/7/1992 Address: 4/25 Willoughby Street, Whitiora, Hamilton, NZ Partner: …"
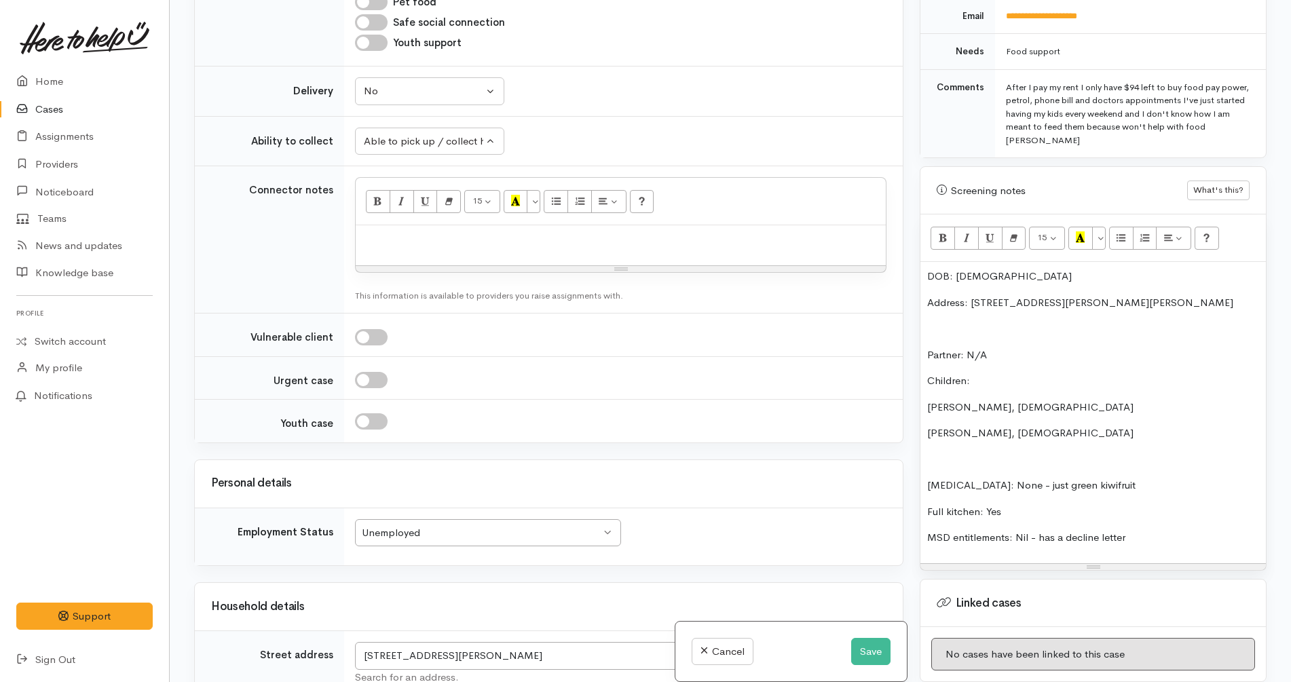
click at [624, 235] on div at bounding box center [621, 245] width 530 height 40
paste div
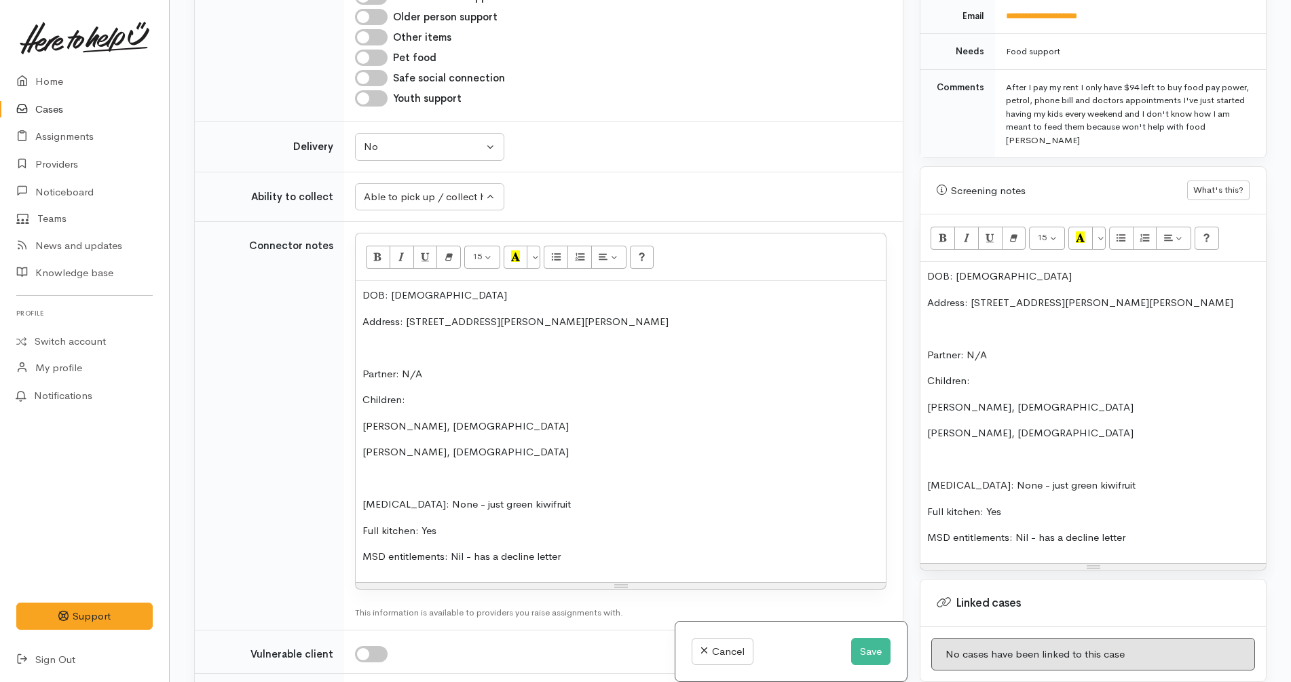
scroll to position [914, 0]
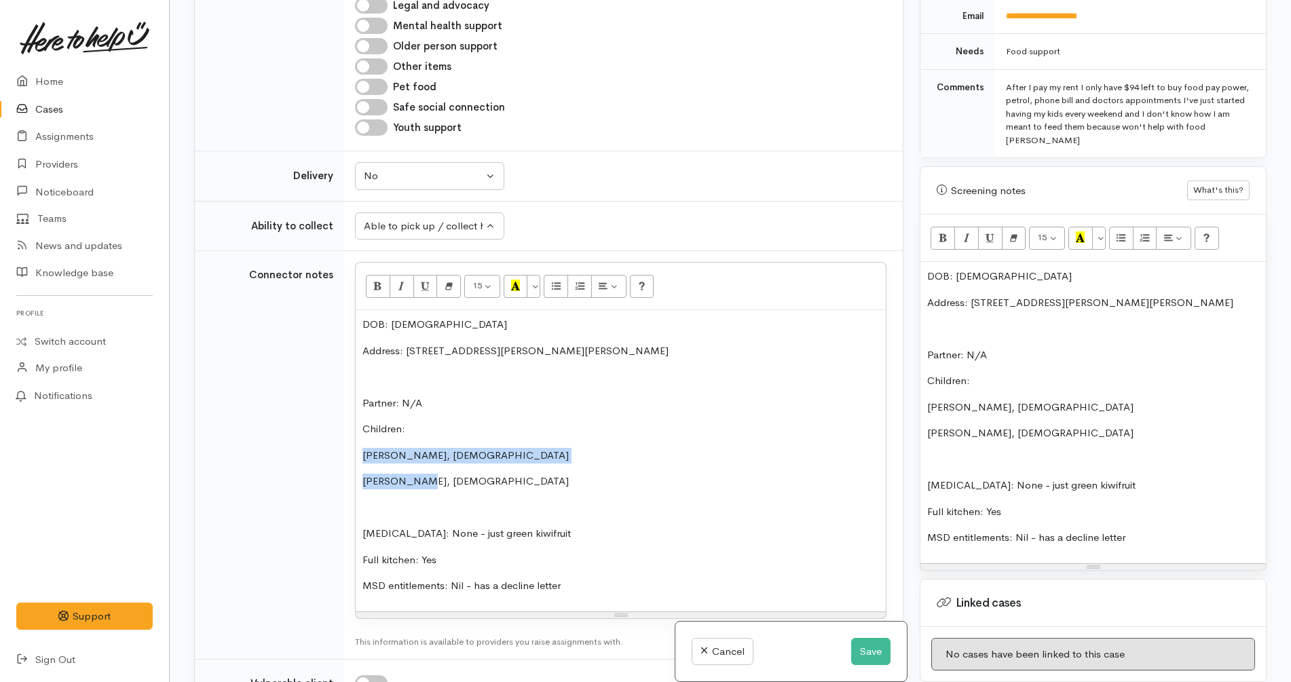
drag, startPoint x: 362, startPoint y: 444, endPoint x: 417, endPoint y: 472, distance: 61.9
click at [417, 472] on div "DOB: 6/7/1992 Address: 4/25 Willoughby Street, Whitiora, Hamilton, NZ Partner: …" at bounding box center [621, 460] width 530 height 301
click at [562, 275] on button "Unordered list (CTRL+SHIFT+NUM7)" at bounding box center [556, 286] width 24 height 23
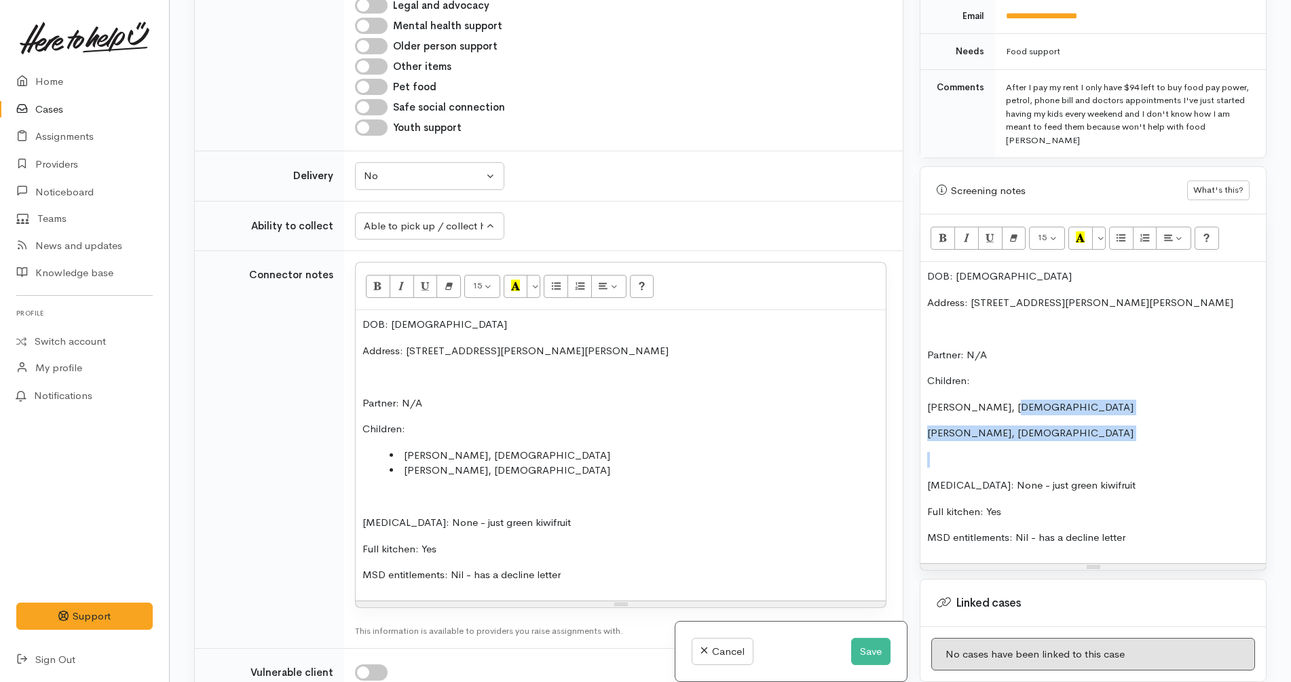
drag, startPoint x: 1021, startPoint y: 433, endPoint x: 996, endPoint y: 390, distance: 49.8
click at [996, 390] on div "DOB: 6/7/1992 Address: 4/25 Willoughby Street, Whitiora, Hamilton, NZ Partner: …" at bounding box center [1092, 412] width 345 height 301
click at [561, 280] on icon "Unordered list (CTRL+SHIFT+NUM7)" at bounding box center [556, 286] width 9 height 12
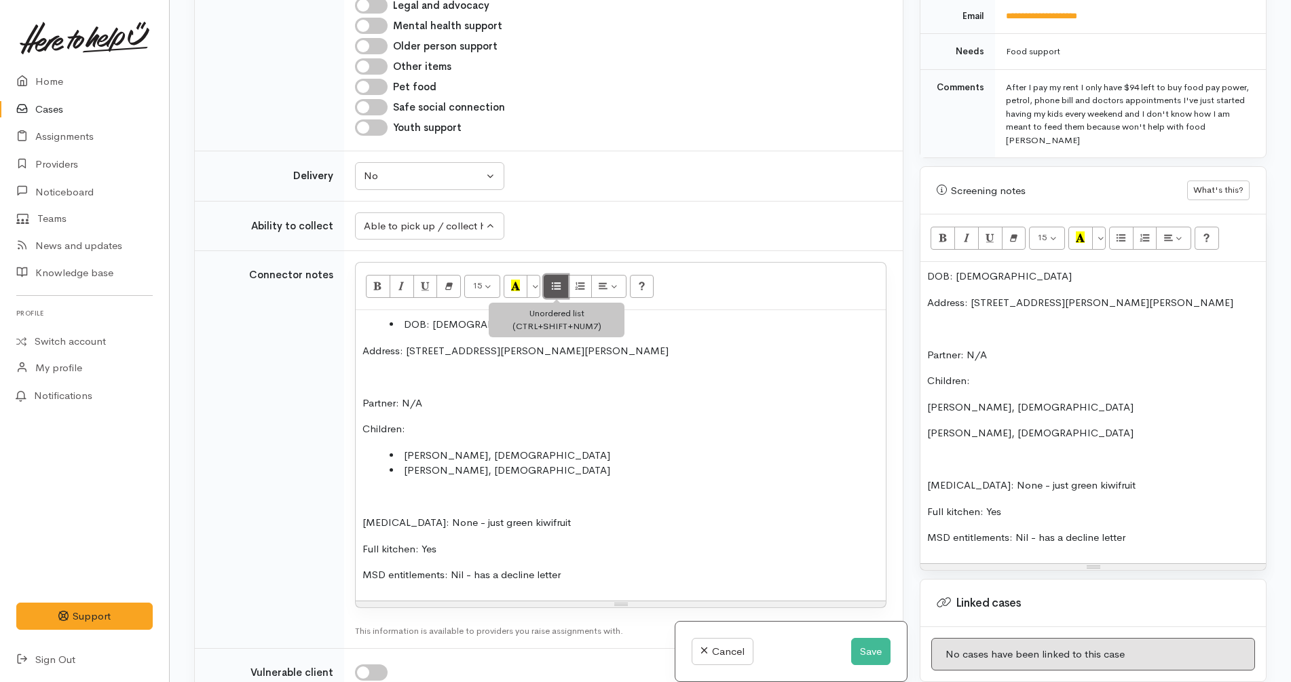
click at [552, 275] on button "Unordered list (CTRL+SHIFT+NUM7)" at bounding box center [556, 286] width 24 height 23
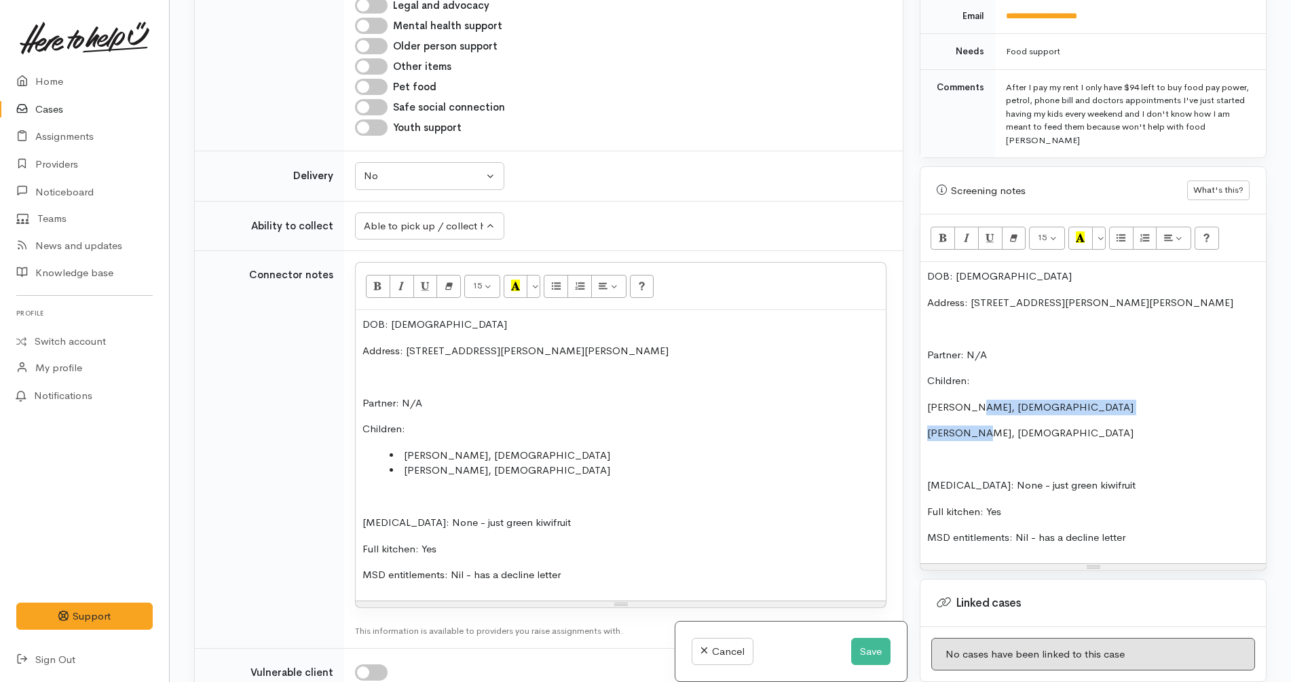
drag, startPoint x: 977, startPoint y: 418, endPoint x: 966, endPoint y: 388, distance: 32.0
click at [966, 388] on div "DOB: 6/7/1992 Address: 4/25 Willoughby Street, Whitiora, Hamilton, NZ Partner: …" at bounding box center [1092, 412] width 345 height 301
click at [1125, 231] on icon "Unordered list (CTRL+SHIFT+NUM7)" at bounding box center [1120, 237] width 9 height 12
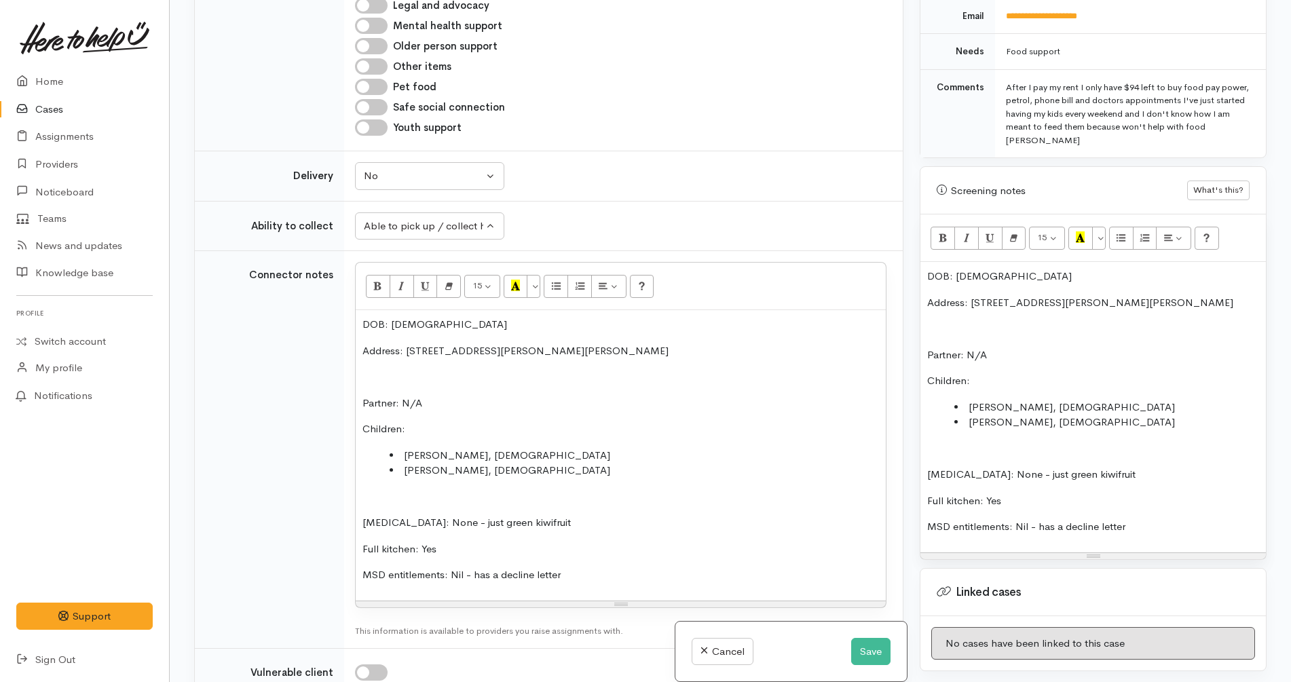
click at [1086, 417] on li "[PERSON_NAME], [DEMOGRAPHIC_DATA]" at bounding box center [1106, 423] width 305 height 16
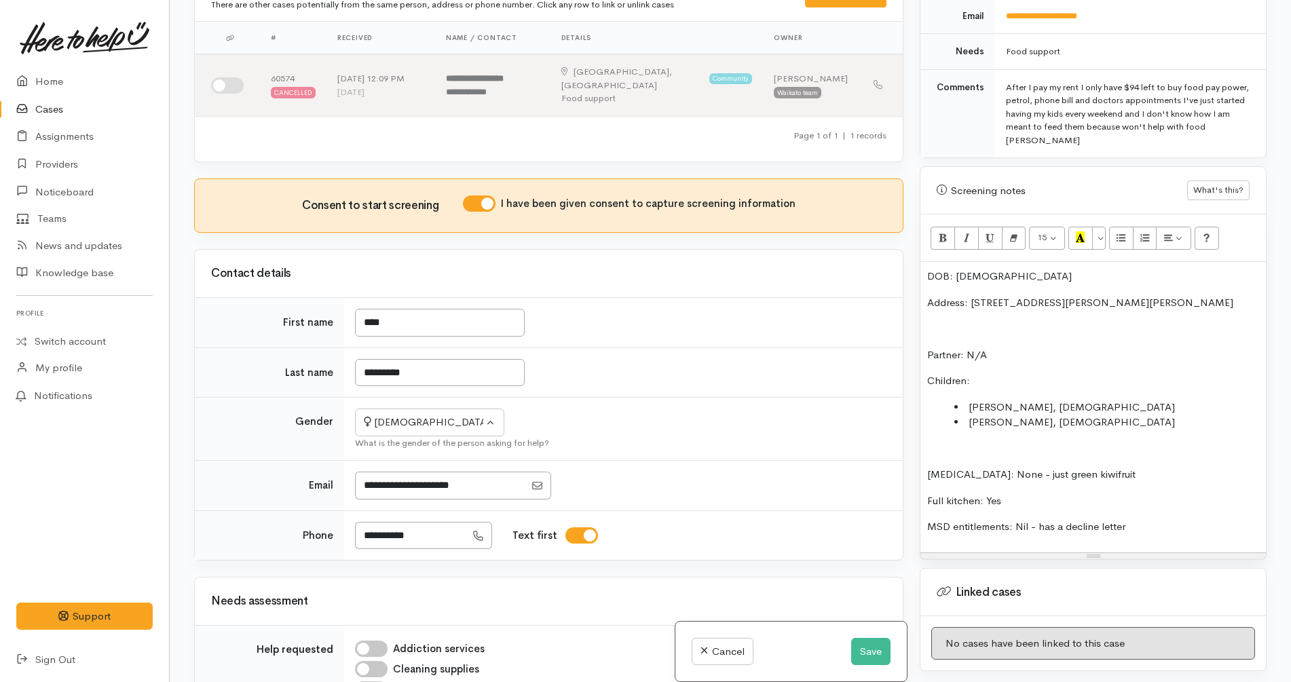
scroll to position [0, 0]
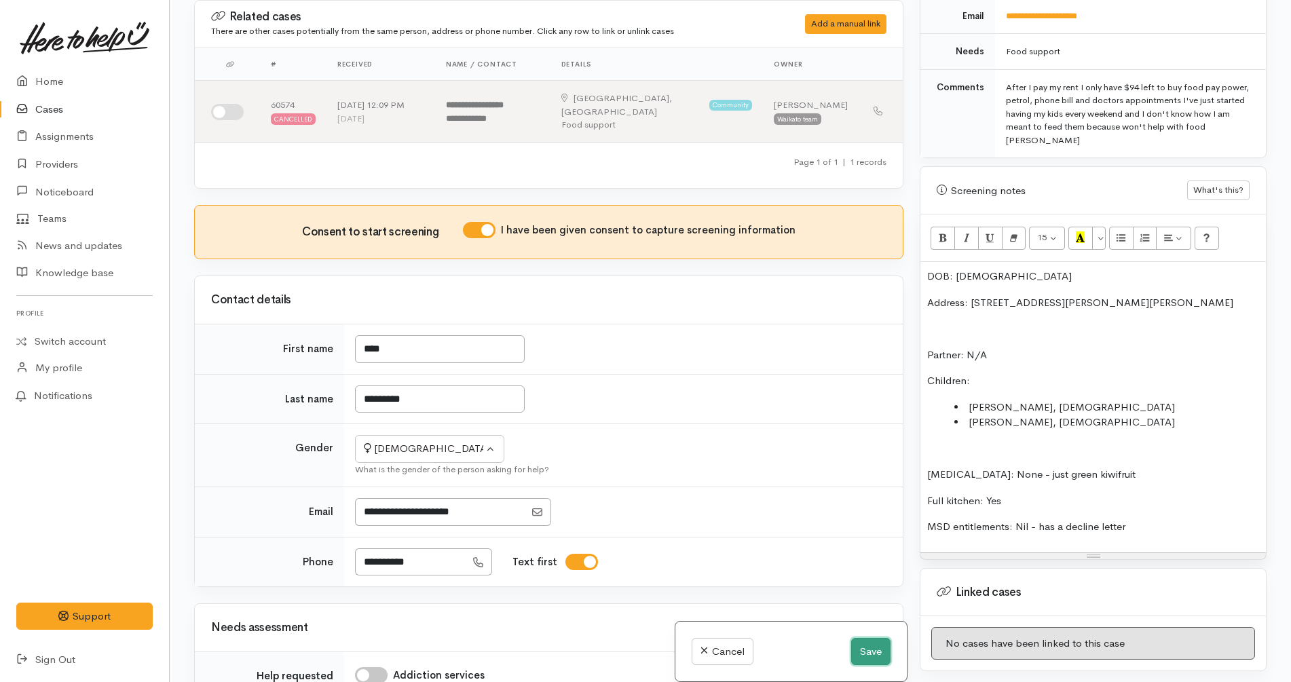
click at [875, 664] on button "Save" at bounding box center [870, 652] width 39 height 28
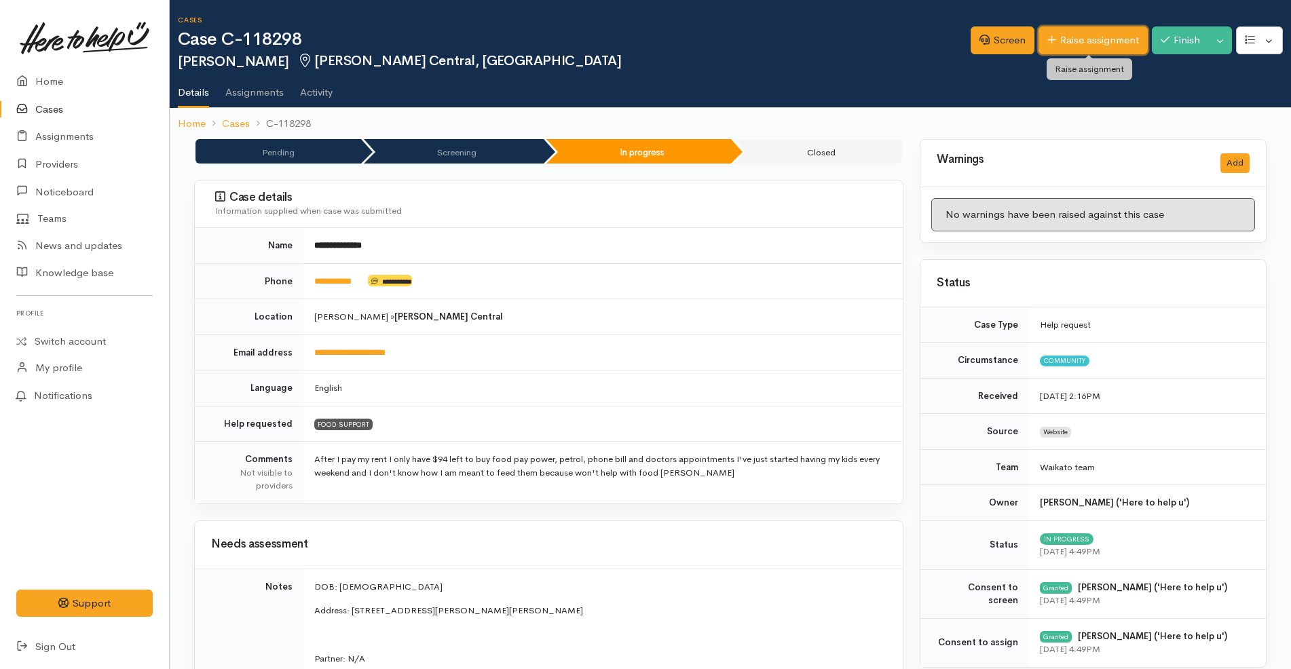
click at [1109, 48] on link "Raise assignment" at bounding box center [1092, 40] width 109 height 28
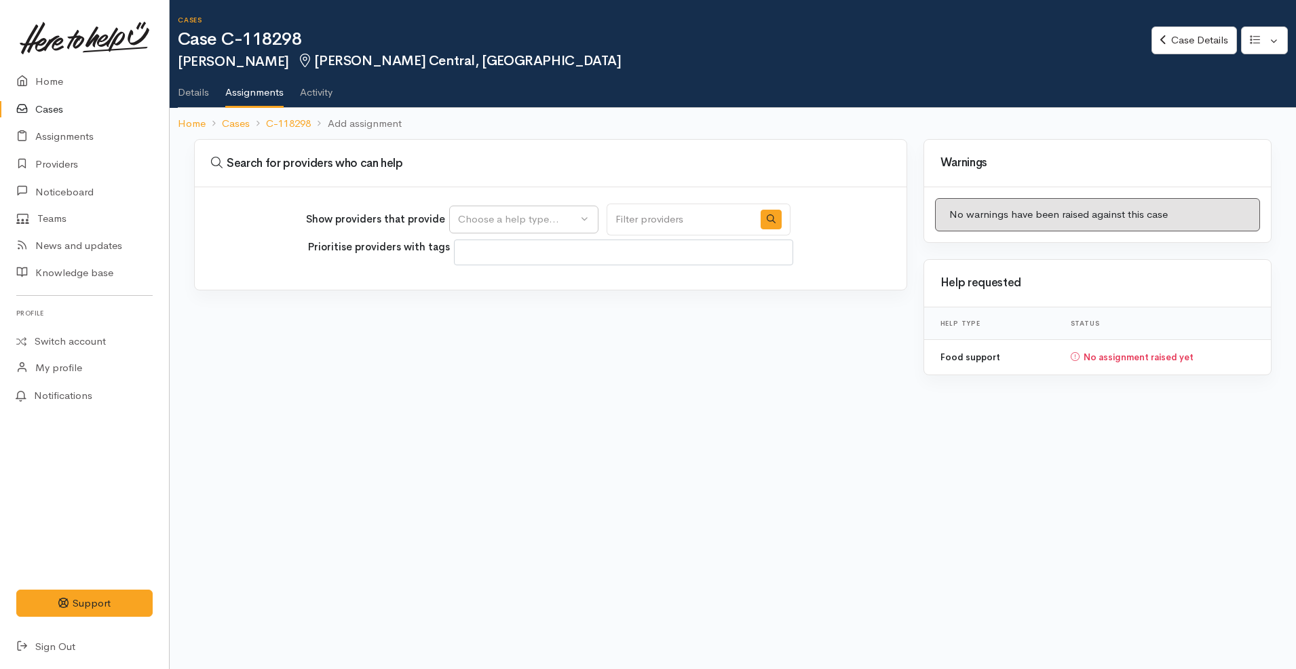
select select
click at [540, 209] on button "Choose a help type..." at bounding box center [523, 220] width 149 height 28
click at [552, 288] on link "Food support" at bounding box center [524, 284] width 148 height 21
select select "3"
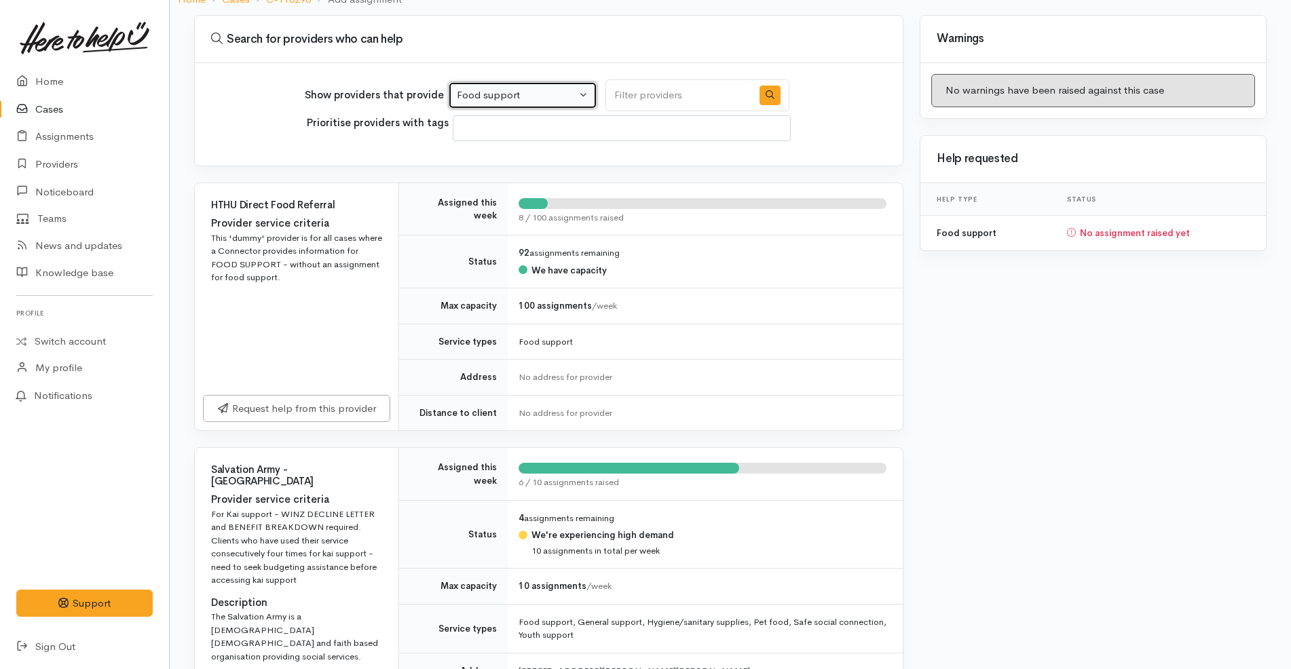
scroll to position [339, 0]
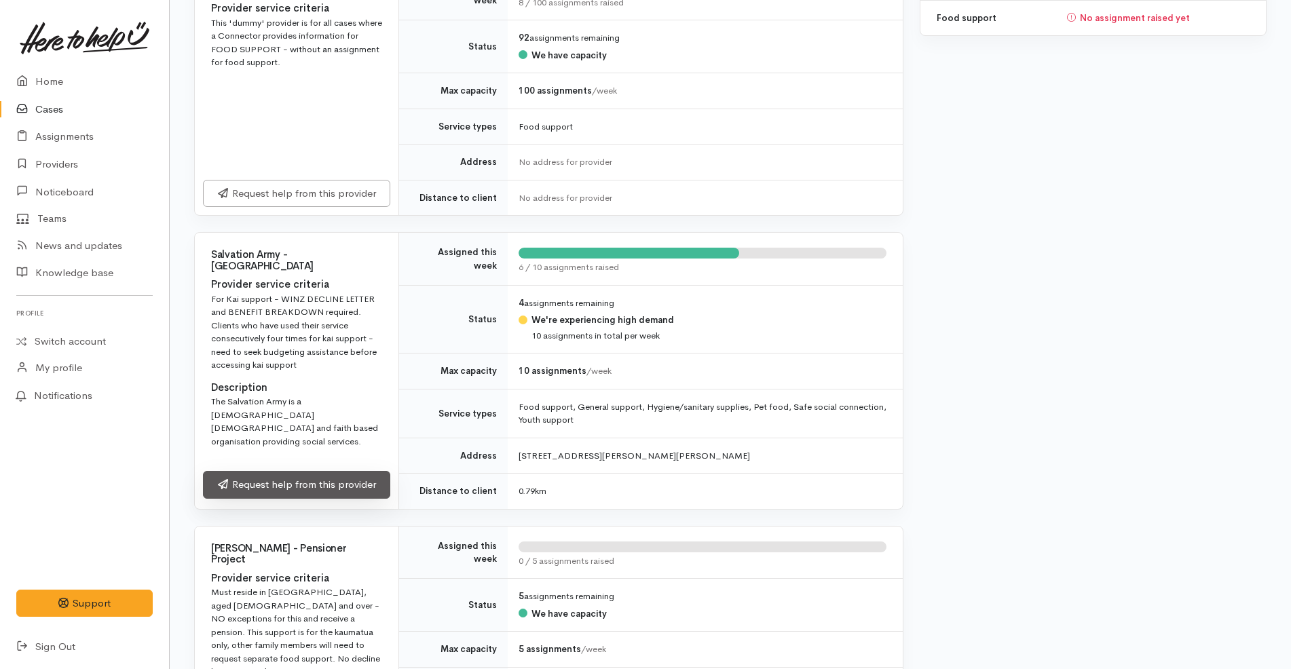
click at [360, 489] on link "Request help from this provider" at bounding box center [296, 485] width 187 height 28
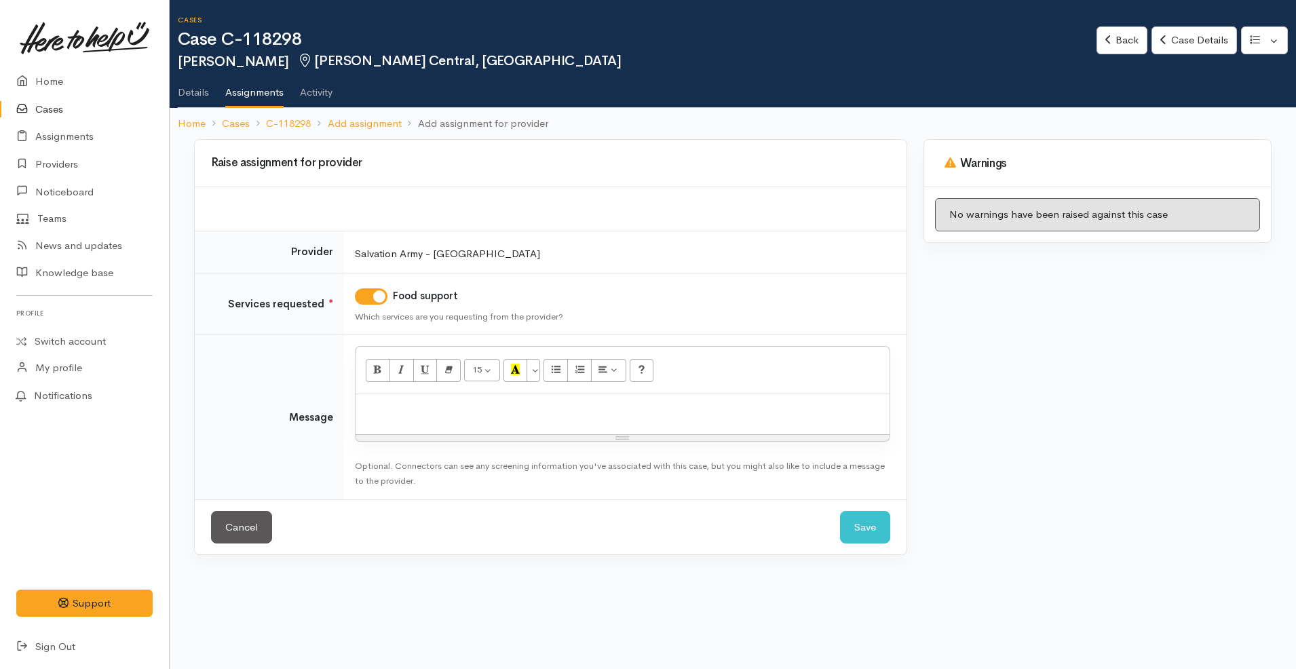
click at [476, 417] on div at bounding box center [623, 414] width 534 height 40
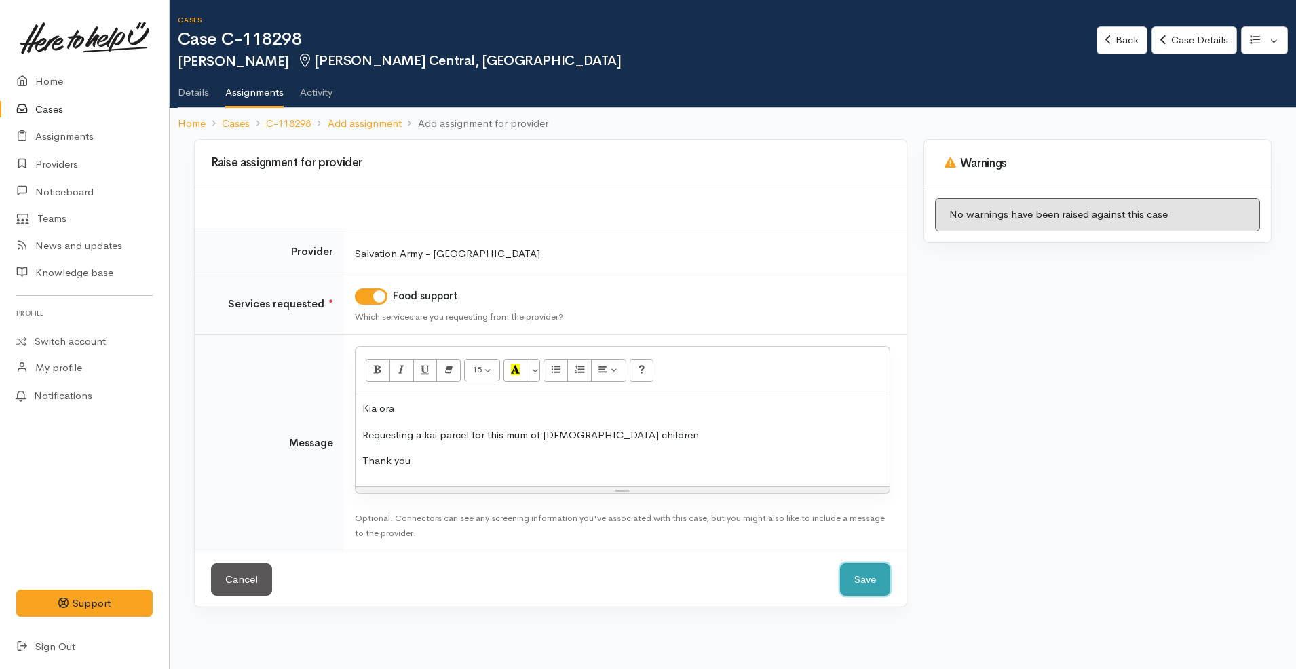
click at [862, 580] on button "Save" at bounding box center [865, 579] width 50 height 33
